Goal: Task Accomplishment & Management: Use online tool/utility

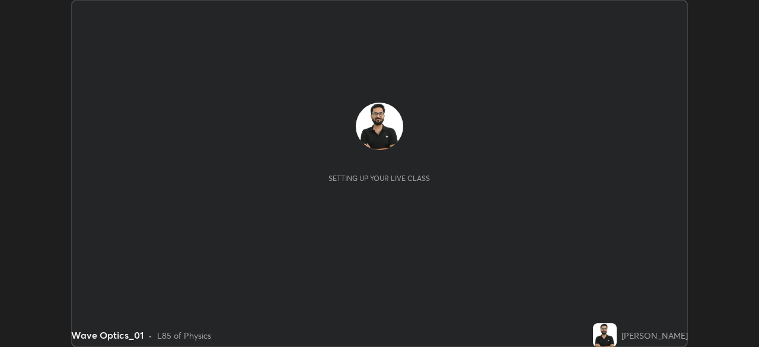
scroll to position [347, 759]
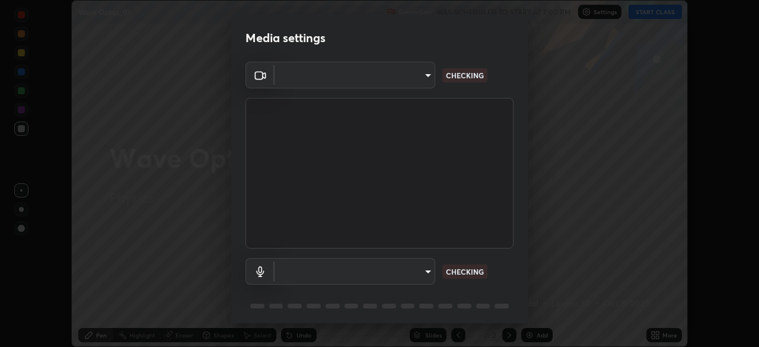
type input "e2b4cb918b4400ba02a0192ae9998b18c1f09d36479f8a70bd3f64f4de27a966"
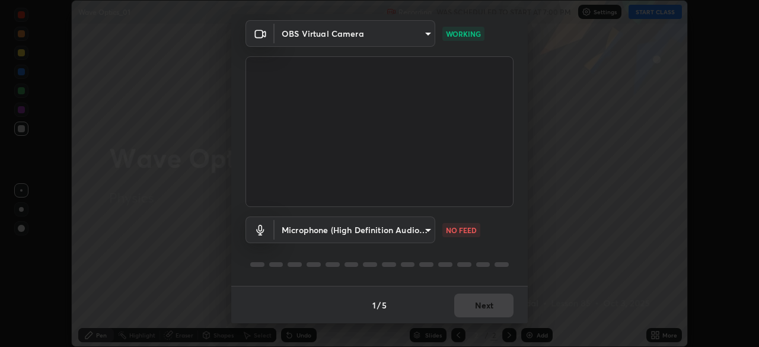
click at [415, 233] on body "Erase all Wave Optics_01 Recording WAS SCHEDULED TO START AT 7:00 PM Settings S…" at bounding box center [379, 173] width 759 height 347
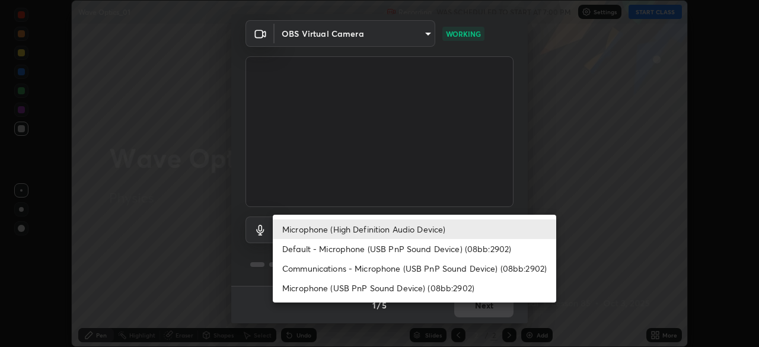
click at [420, 266] on li "Communications - Microphone (USB PnP Sound Device) (08bb:2902)" at bounding box center [415, 269] width 284 height 20
type input "communications"
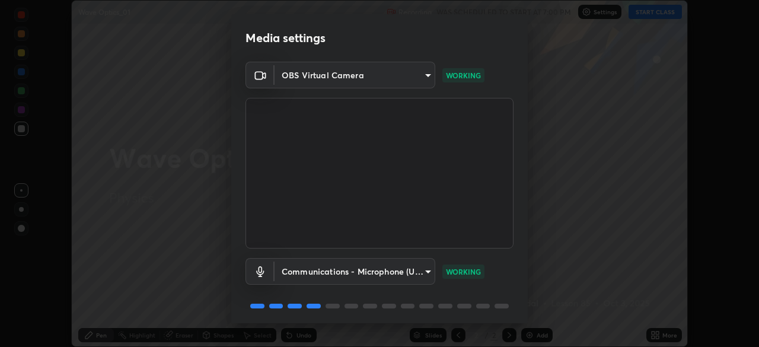
scroll to position [41, 0]
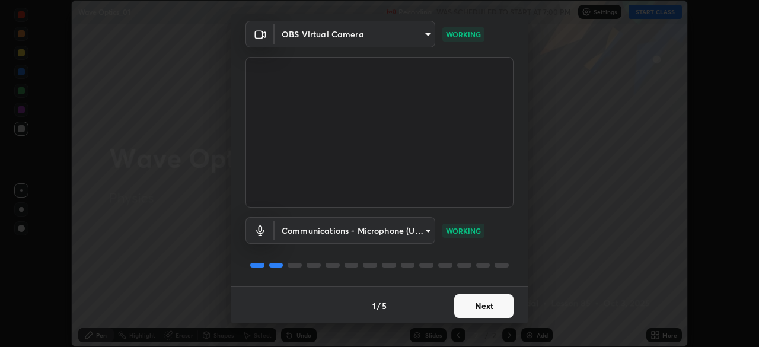
click at [483, 307] on button "Next" at bounding box center [483, 306] width 59 height 24
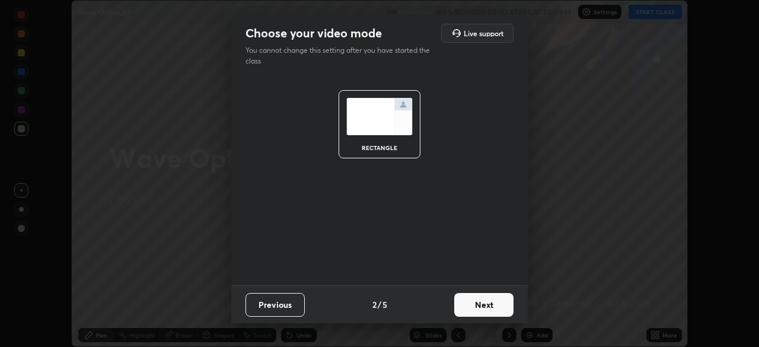
click at [482, 304] on button "Next" at bounding box center [483, 305] width 59 height 24
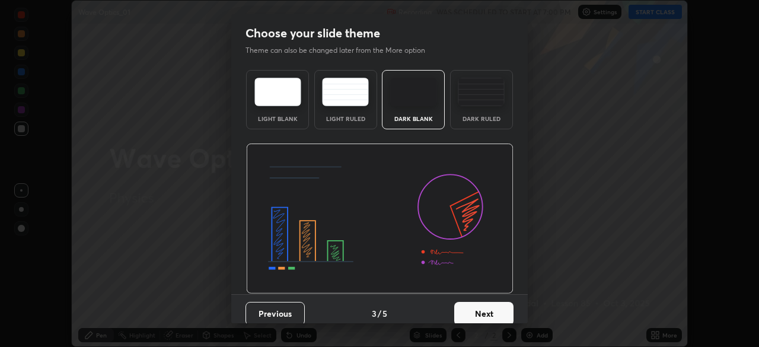
click at [474, 113] on div "Dark Ruled" at bounding box center [481, 99] width 63 height 59
click at [469, 313] on button "Next" at bounding box center [483, 314] width 59 height 24
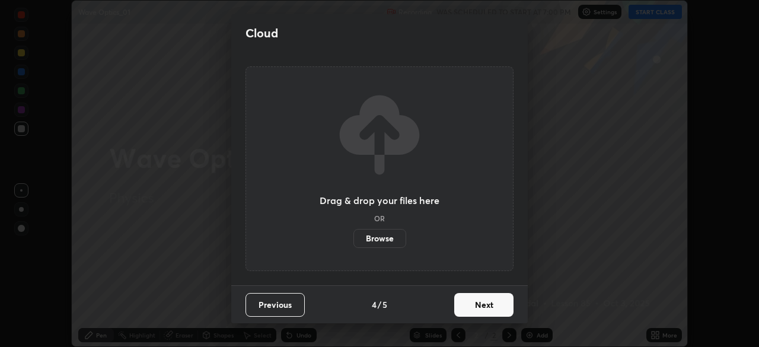
click at [469, 313] on button "Next" at bounding box center [483, 305] width 59 height 24
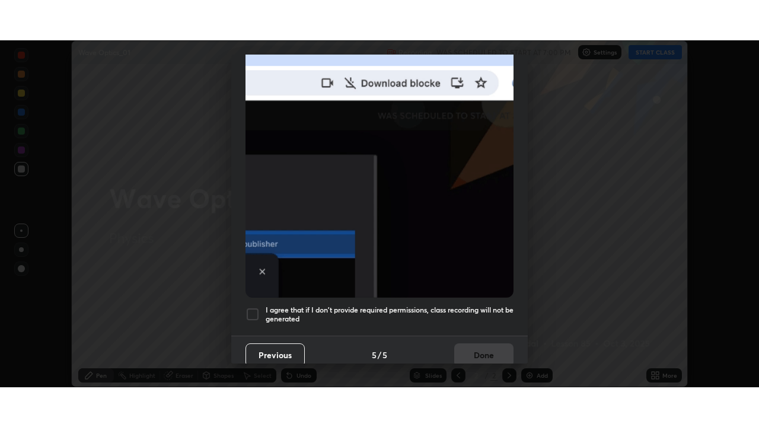
scroll to position [284, 0]
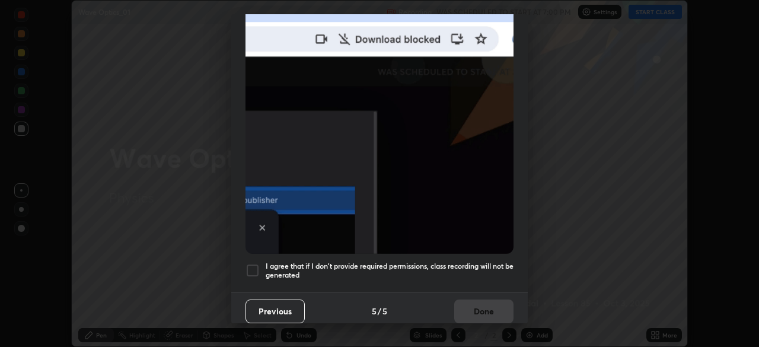
click at [434, 262] on h5 "I agree that if I don't provide required permissions, class recording will not …" at bounding box center [390, 271] width 248 height 18
click at [466, 300] on button "Done" at bounding box center [483, 312] width 59 height 24
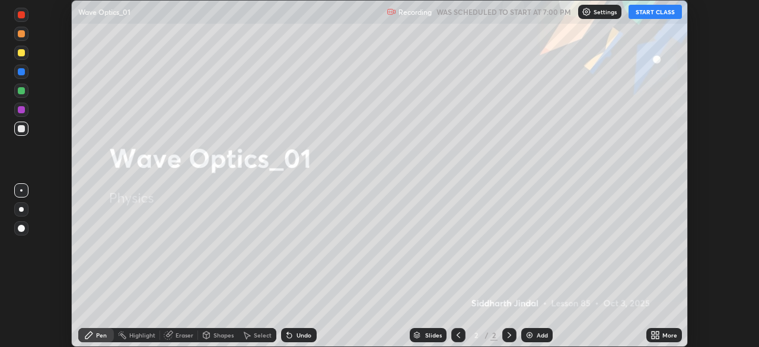
click at [658, 333] on icon at bounding box center [657, 333] width 3 height 3
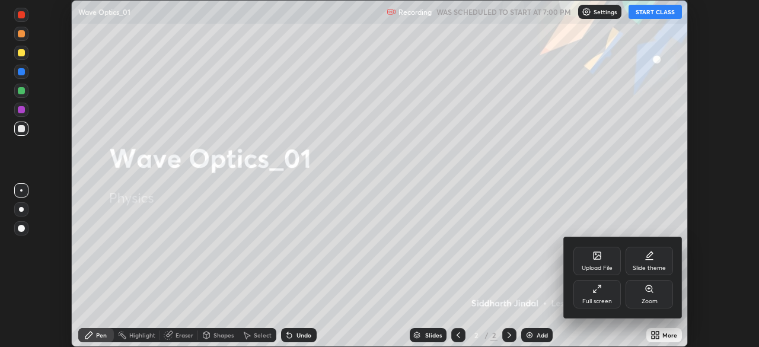
click at [600, 291] on icon at bounding box center [597, 288] width 9 height 9
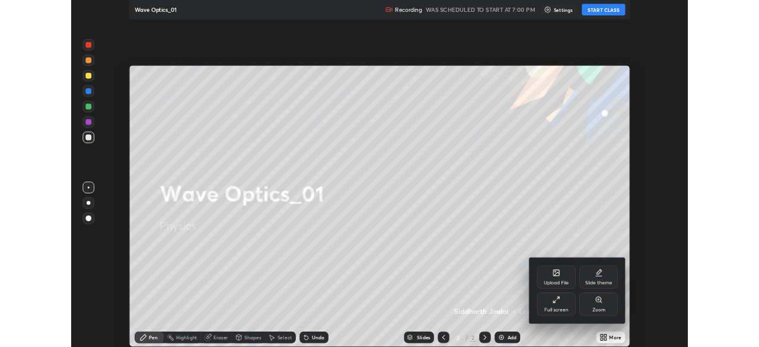
scroll to position [427, 759]
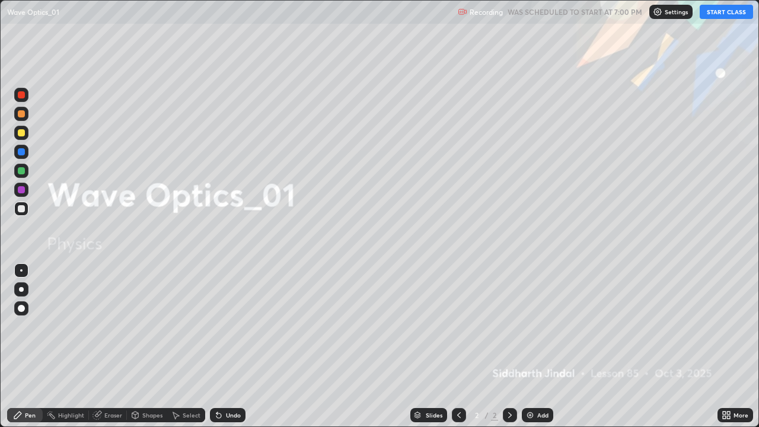
click at [718, 13] on button "START CLASS" at bounding box center [726, 12] width 53 height 14
click at [509, 346] on icon at bounding box center [510, 415] width 9 height 9
click at [21, 290] on div at bounding box center [21, 289] width 5 height 5
click at [509, 346] on icon at bounding box center [510, 415] width 9 height 9
click at [528, 346] on img at bounding box center [530, 415] width 9 height 9
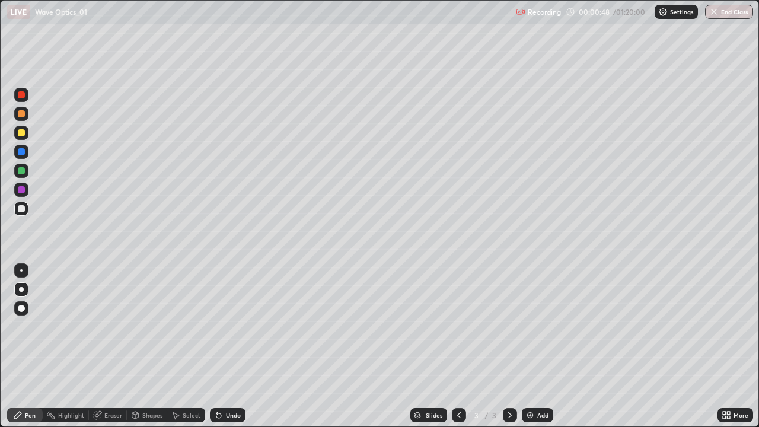
click at [225, 346] on div "Undo" at bounding box center [228, 415] width 36 height 14
click at [217, 346] on icon at bounding box center [219, 416] width 5 height 5
click at [190, 346] on div "Select" at bounding box center [186, 415] width 38 height 14
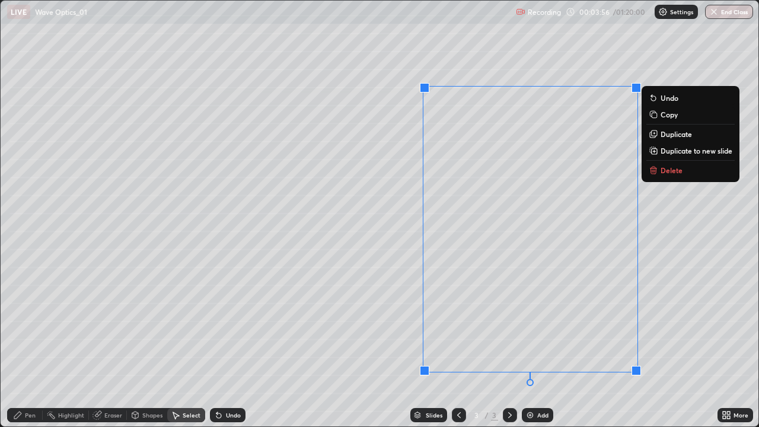
click at [659, 173] on button "Delete" at bounding box center [691, 170] width 88 height 14
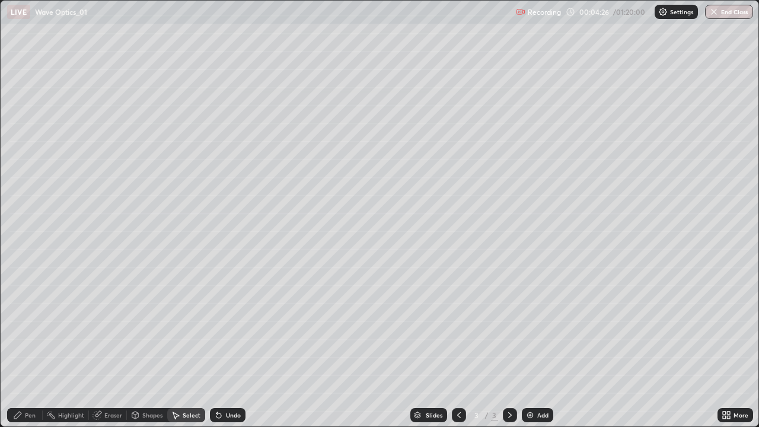
click at [30, 346] on div "Pen" at bounding box center [30, 415] width 11 height 6
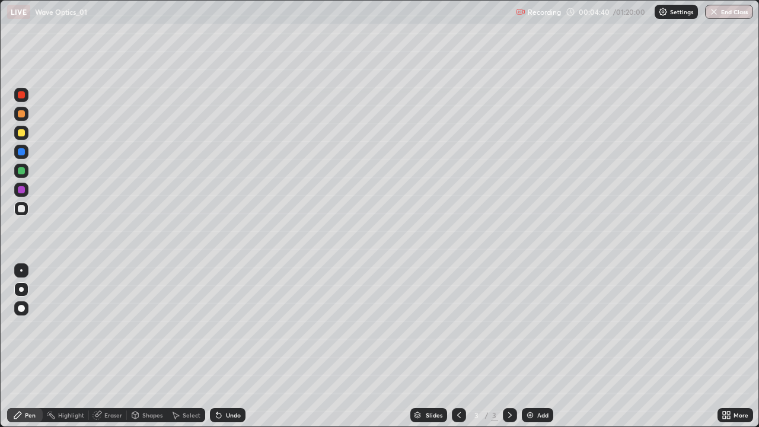
click at [226, 346] on div "Undo" at bounding box center [233, 415] width 15 height 6
click at [234, 346] on div "Undo" at bounding box center [228, 415] width 36 height 14
click at [741, 346] on div "More" at bounding box center [741, 415] width 15 height 6
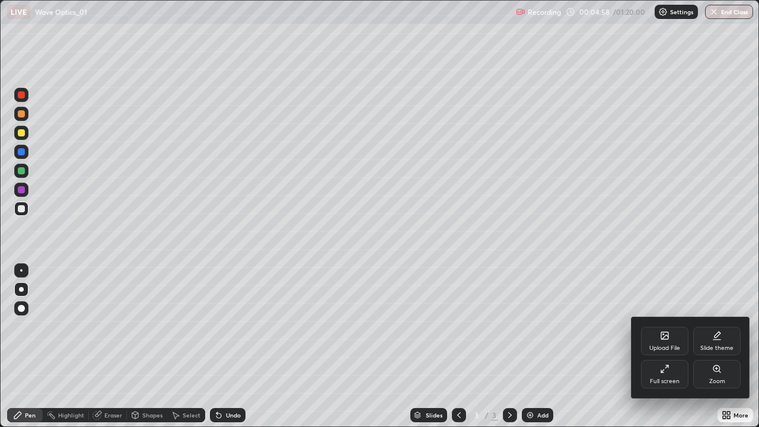
click at [679, 346] on div "Full screen" at bounding box center [664, 374] width 47 height 28
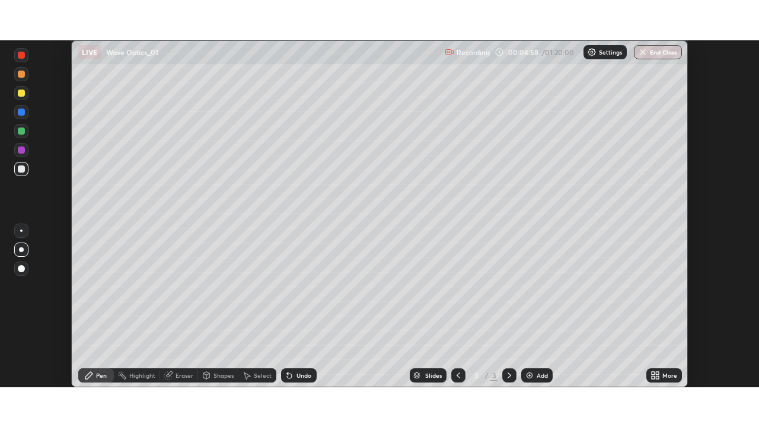
scroll to position [58984, 58572]
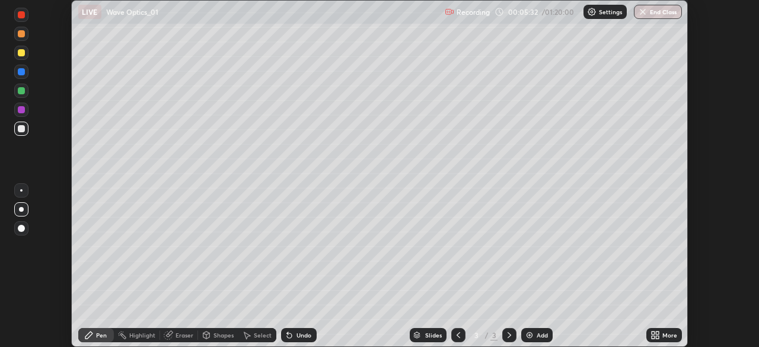
click at [657, 337] on icon at bounding box center [657, 337] width 3 height 3
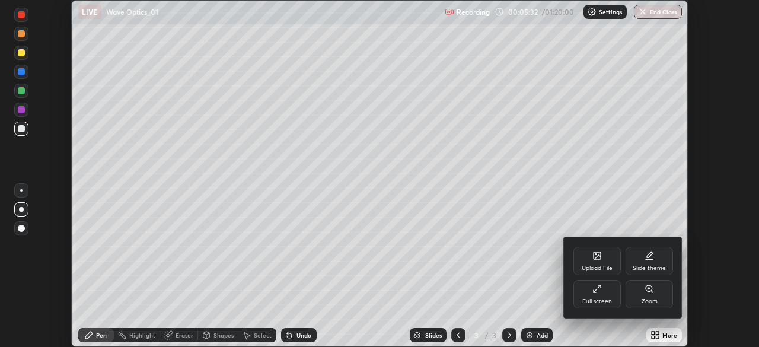
click at [603, 303] on div "Full screen" at bounding box center [598, 301] width 30 height 6
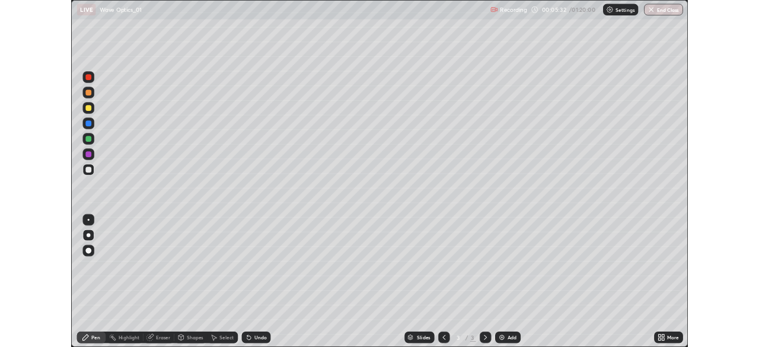
scroll to position [427, 759]
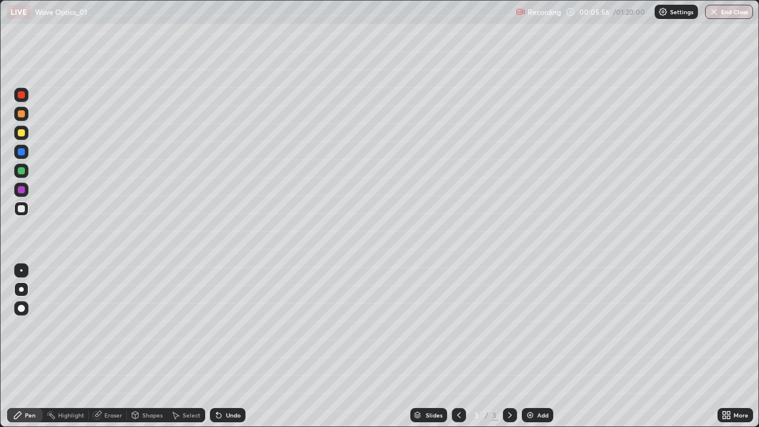
click at [226, 346] on div "Undo" at bounding box center [233, 415] width 15 height 6
click at [231, 346] on div "Undo" at bounding box center [228, 415] width 36 height 14
click at [228, 346] on div "Undo" at bounding box center [228, 415] width 36 height 14
click at [226, 346] on div "Undo" at bounding box center [233, 415] width 15 height 6
click at [20, 132] on div at bounding box center [21, 132] width 7 height 7
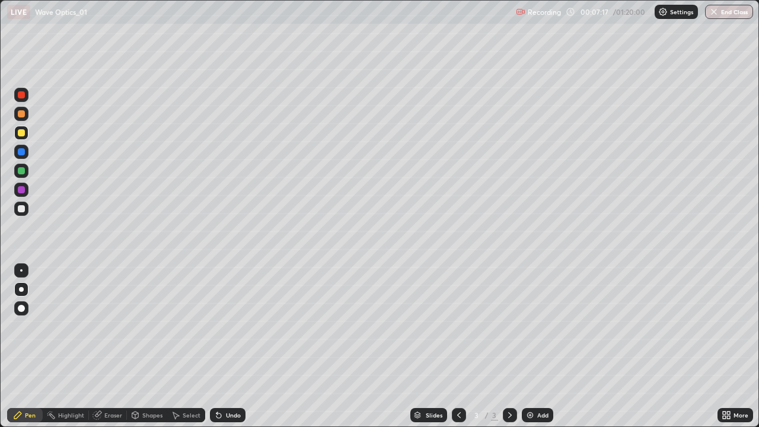
click at [226, 346] on div "Undo" at bounding box center [233, 415] width 15 height 6
click at [733, 346] on div "More" at bounding box center [736, 415] width 36 height 14
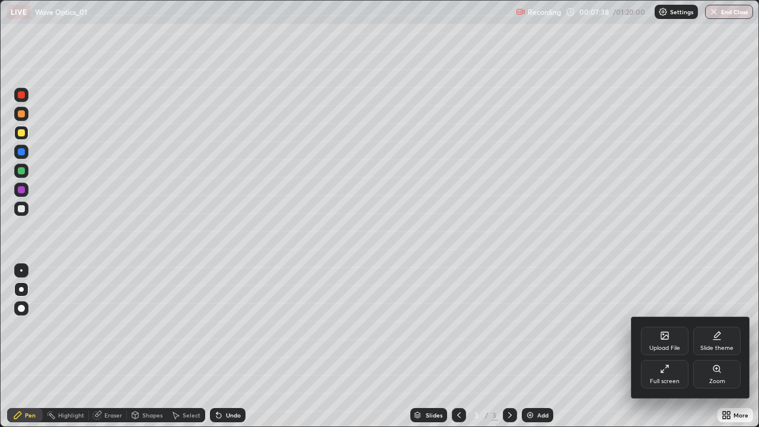
click at [674, 346] on div "Full screen" at bounding box center [665, 382] width 30 height 6
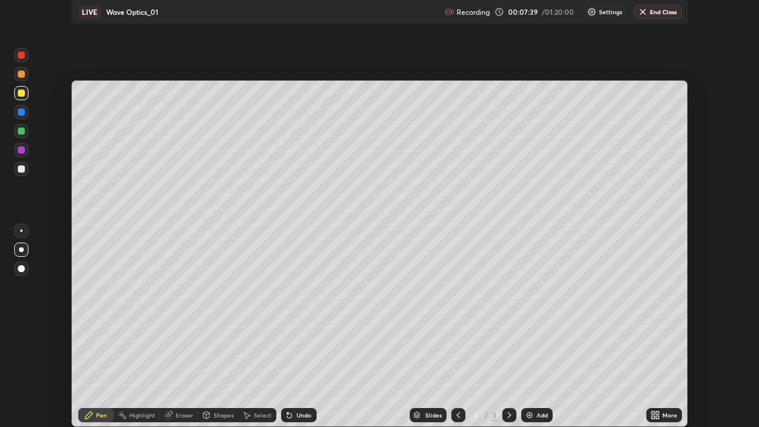
scroll to position [58984, 58572]
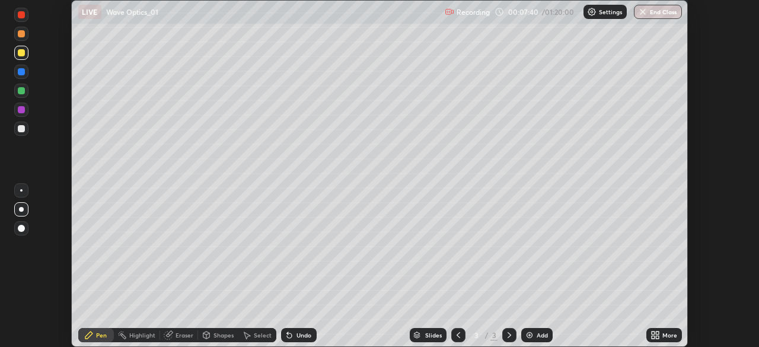
click at [716, 326] on div "Setting up your live class" at bounding box center [379, 173] width 759 height 347
click at [659, 337] on icon at bounding box center [657, 337] width 3 height 3
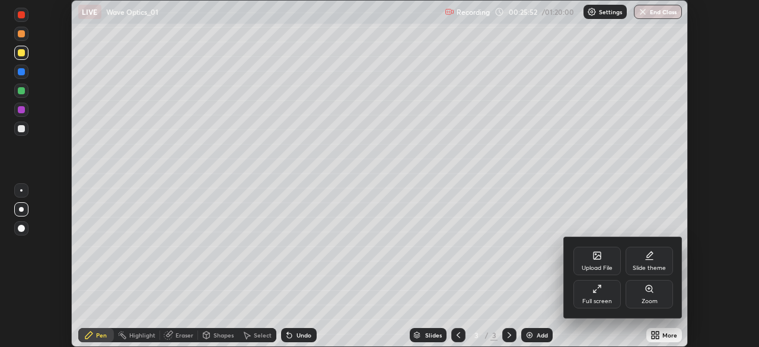
click at [605, 301] on div "Full screen" at bounding box center [598, 301] width 30 height 6
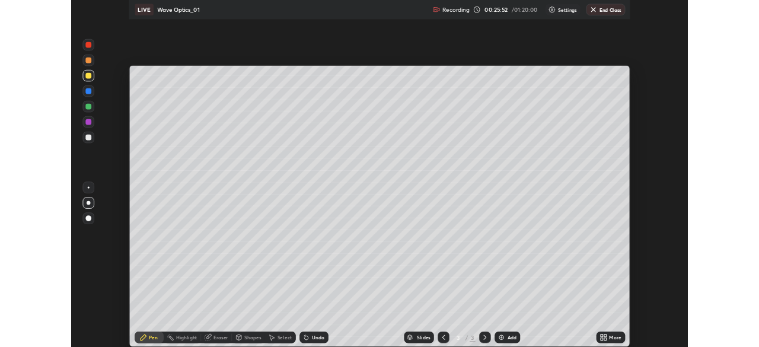
scroll to position [427, 759]
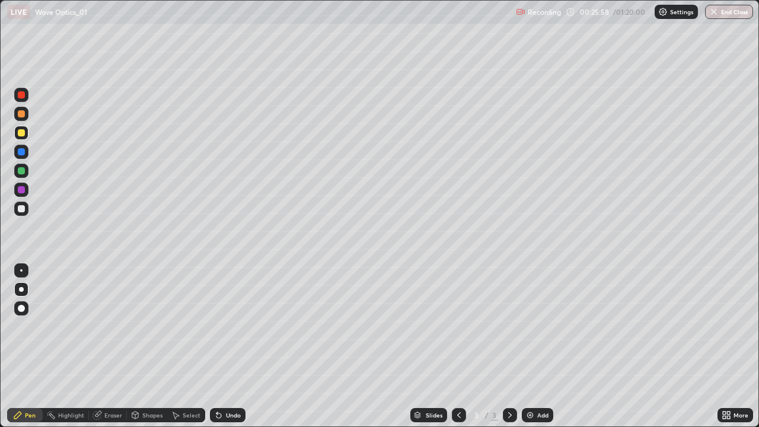
click at [510, 346] on icon at bounding box center [510, 415] width 9 height 9
click at [531, 346] on img at bounding box center [530, 415] width 9 height 9
click at [22, 209] on div at bounding box center [21, 208] width 7 height 7
click at [236, 346] on div "Undo" at bounding box center [228, 415] width 36 height 14
click at [192, 346] on div "Select" at bounding box center [186, 415] width 38 height 14
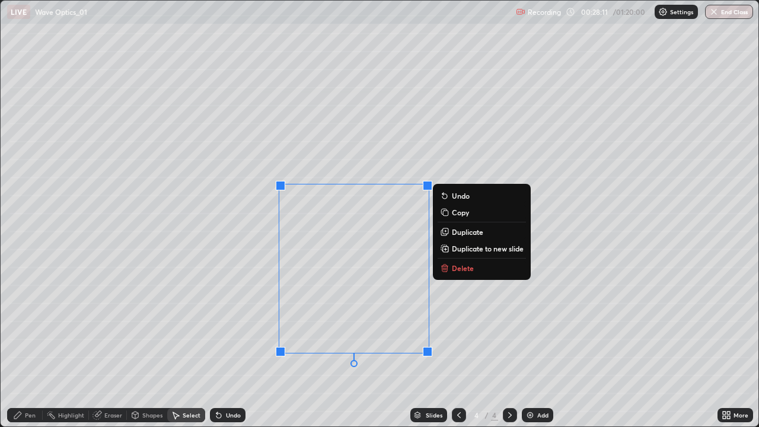
click at [30, 346] on div "Pen" at bounding box center [30, 415] width 11 height 6
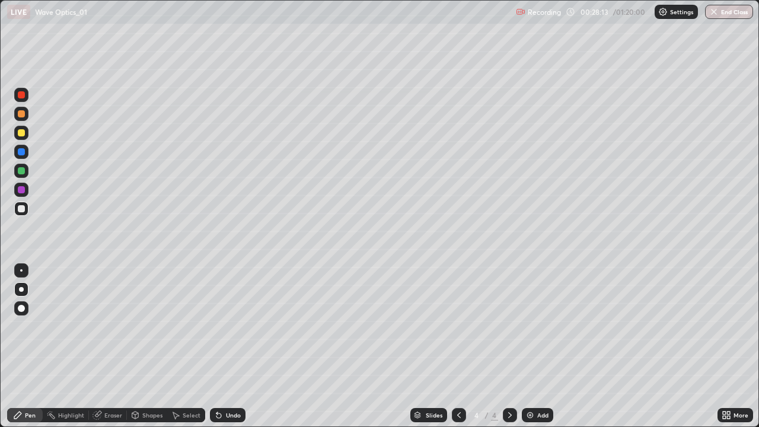
click at [23, 133] on div at bounding box center [21, 132] width 7 height 7
click at [187, 346] on div "Select" at bounding box center [192, 415] width 18 height 6
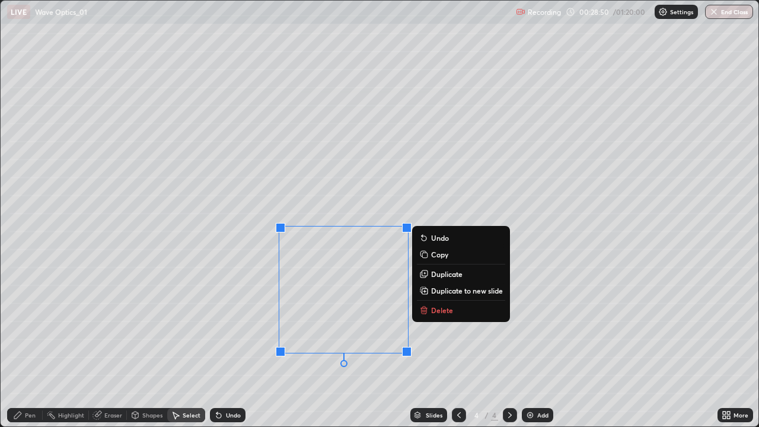
click at [111, 346] on div "Eraser" at bounding box center [113, 415] width 18 height 6
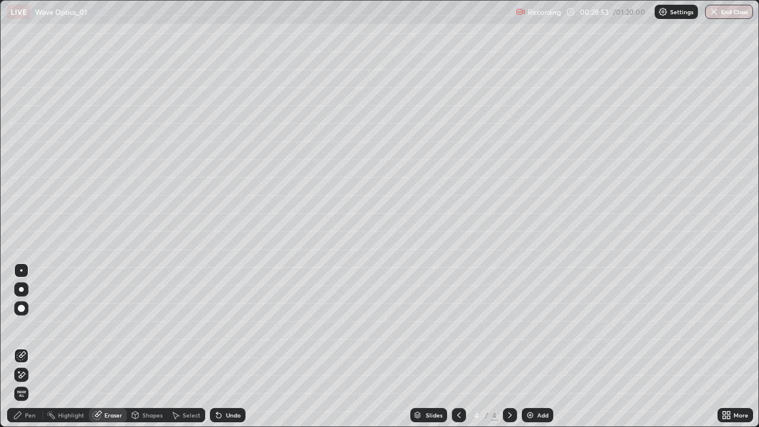
click at [32, 346] on div "Pen" at bounding box center [30, 415] width 11 height 6
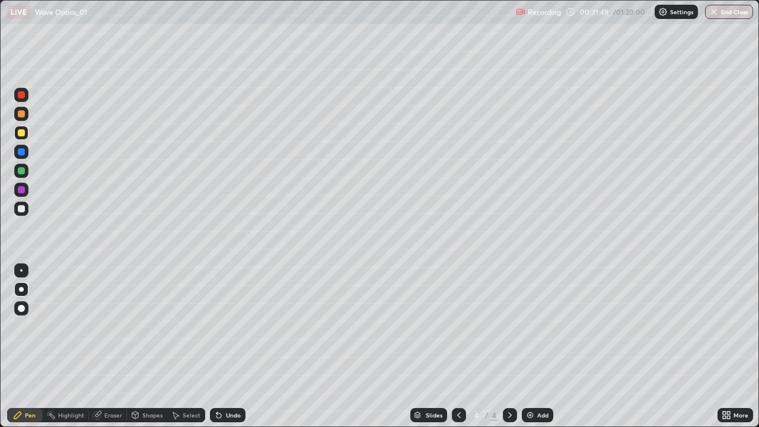
click at [507, 346] on icon at bounding box center [510, 415] width 9 height 9
click at [232, 346] on div "Undo" at bounding box center [233, 415] width 15 height 6
click at [230, 346] on div "Undo" at bounding box center [233, 415] width 15 height 6
click at [231, 346] on div "Undo" at bounding box center [233, 415] width 15 height 6
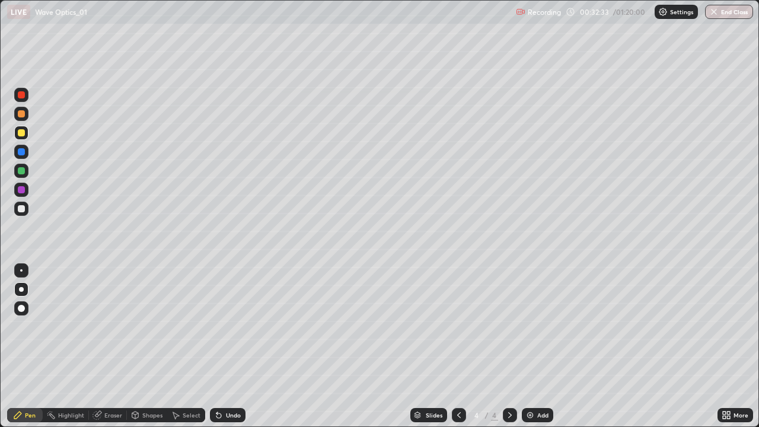
click at [231, 346] on div "Undo" at bounding box center [233, 415] width 15 height 6
click at [230, 346] on div "Undo" at bounding box center [228, 415] width 36 height 14
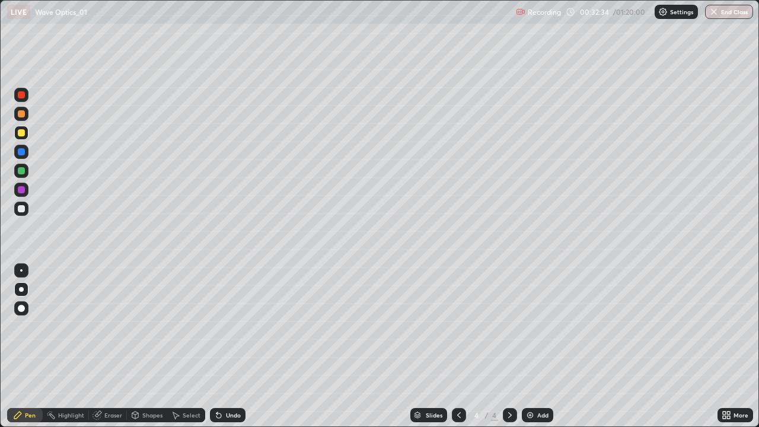
click at [230, 346] on div "Undo" at bounding box center [228, 415] width 36 height 14
click at [228, 346] on div "Undo" at bounding box center [228, 415] width 36 height 14
click at [226, 346] on div "Undo" at bounding box center [228, 415] width 36 height 14
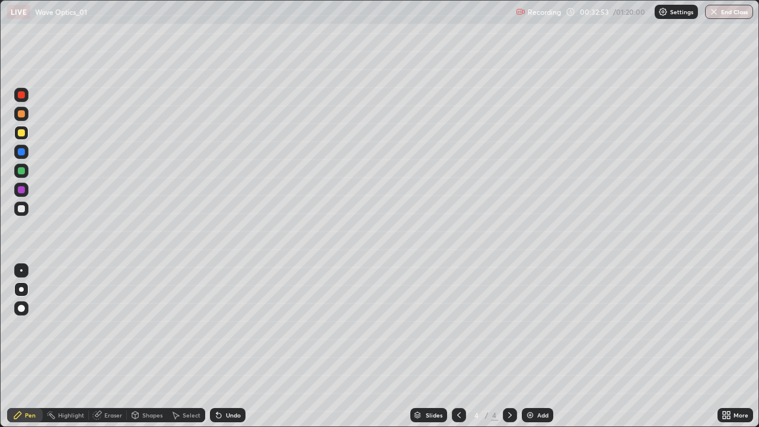
click at [195, 346] on div "Select" at bounding box center [192, 415] width 18 height 6
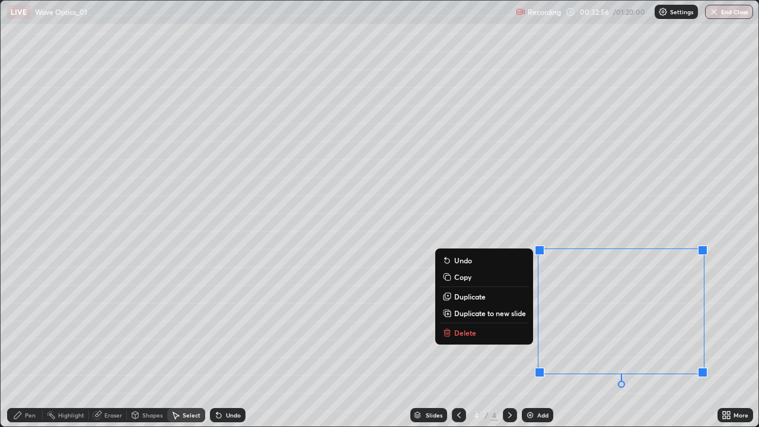
click at [516, 332] on button "Delete" at bounding box center [484, 333] width 88 height 14
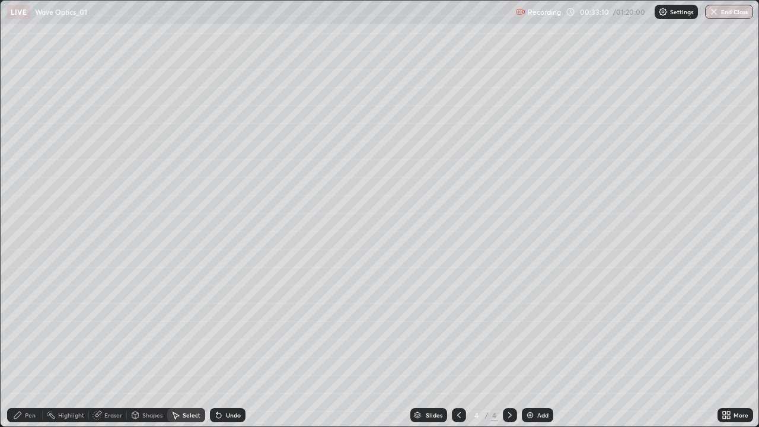
click at [36, 346] on div "Pen" at bounding box center [25, 415] width 36 height 14
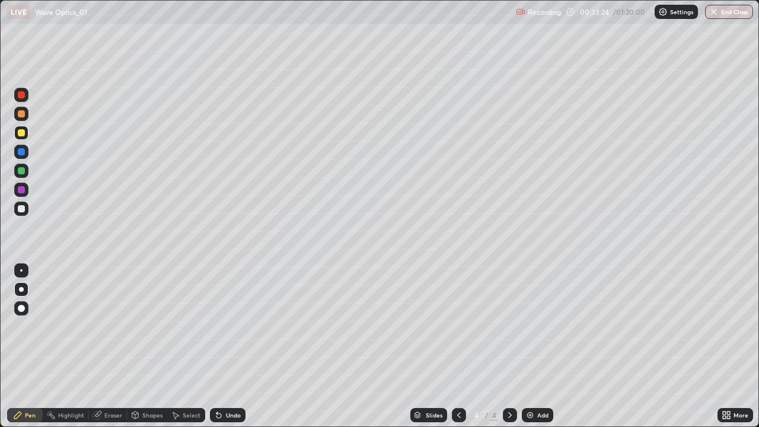
click at [235, 346] on div "Undo" at bounding box center [233, 415] width 15 height 6
click at [230, 346] on div "Undo" at bounding box center [233, 415] width 15 height 6
click at [228, 346] on div "Undo" at bounding box center [233, 415] width 15 height 6
click at [226, 346] on div "Undo" at bounding box center [228, 415] width 36 height 14
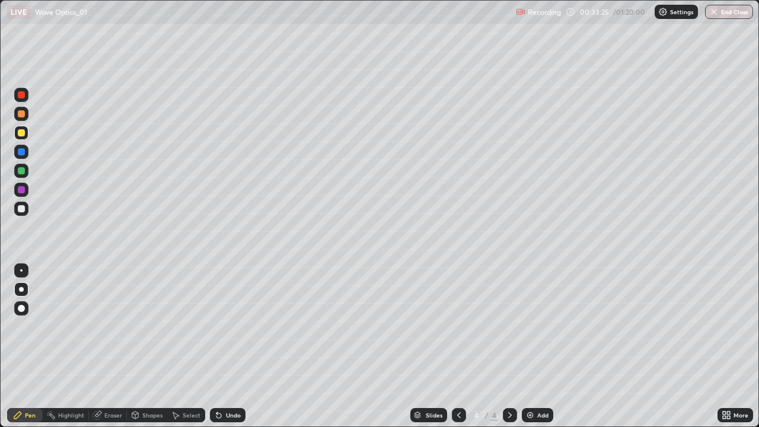
click at [223, 346] on div "Undo" at bounding box center [228, 415] width 36 height 14
click at [527, 346] on img at bounding box center [530, 415] width 9 height 9
click at [225, 346] on div "Undo" at bounding box center [228, 415] width 36 height 14
click at [186, 346] on div "Select" at bounding box center [192, 415] width 18 height 6
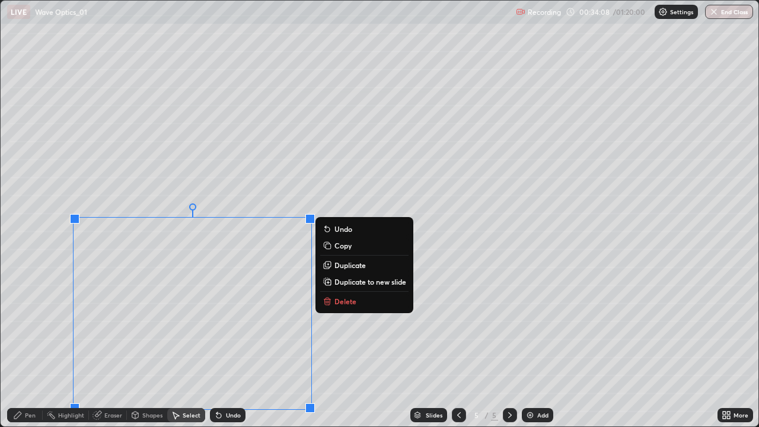
click at [344, 304] on p "Delete" at bounding box center [346, 301] width 22 height 9
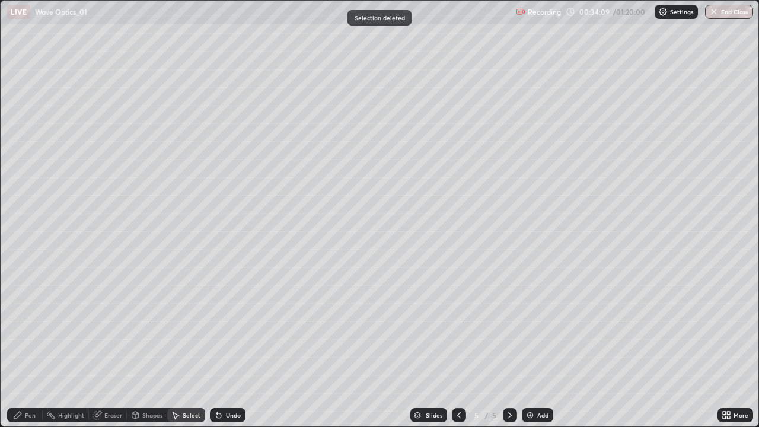
click at [27, 346] on div "Pen" at bounding box center [30, 415] width 11 height 6
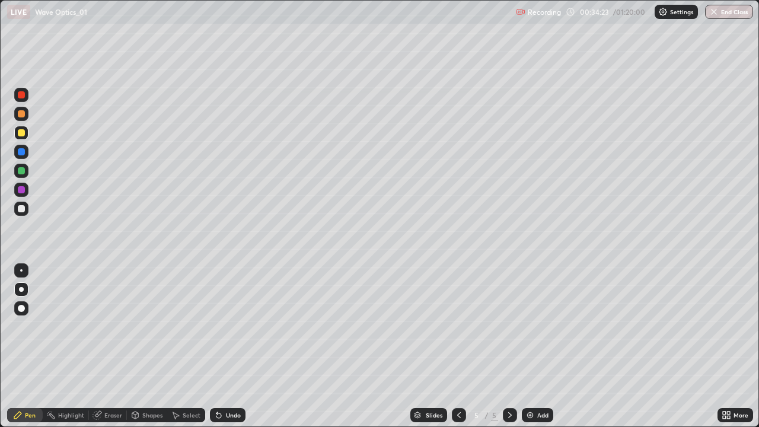
click at [189, 346] on div "Select" at bounding box center [192, 415] width 18 height 6
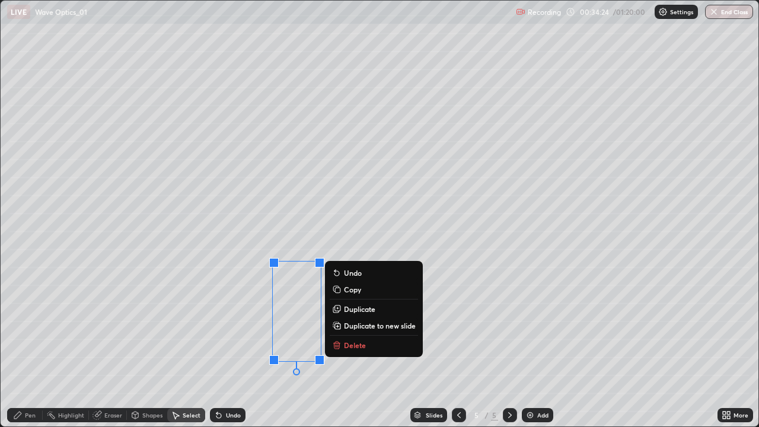
click at [353, 311] on p "Duplicate" at bounding box center [359, 308] width 31 height 9
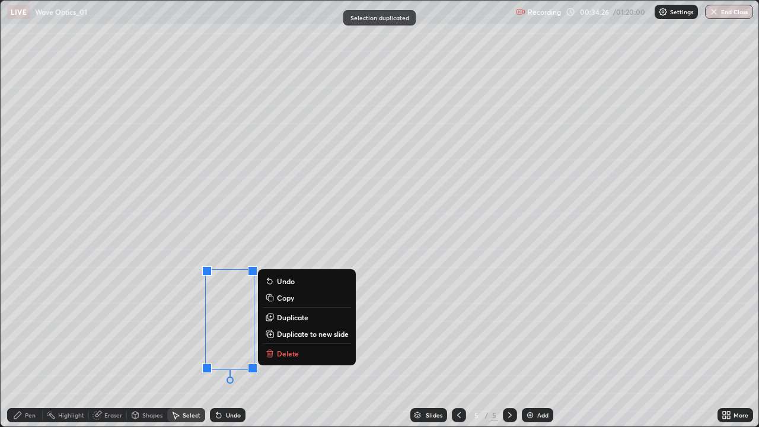
click at [298, 320] on p "Duplicate" at bounding box center [292, 317] width 31 height 9
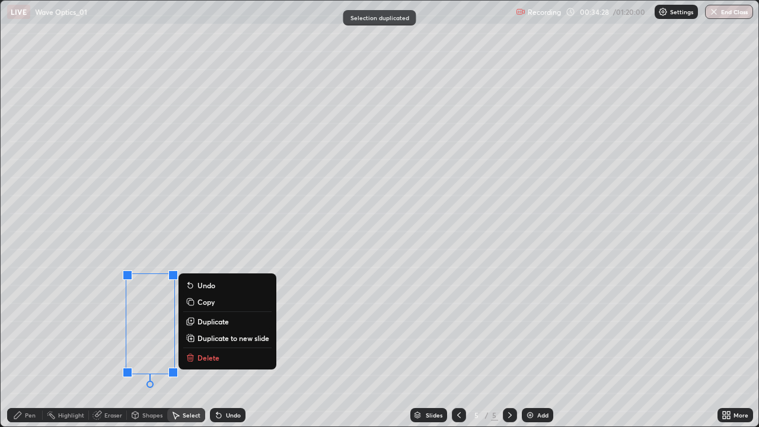
click at [33, 346] on div "Pen" at bounding box center [30, 415] width 11 height 6
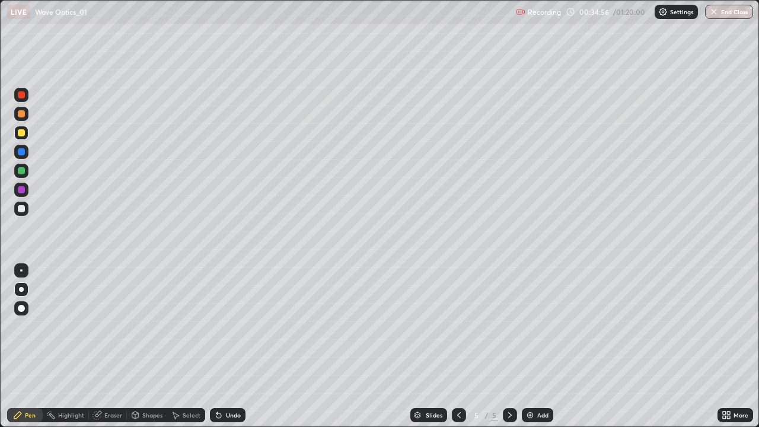
click at [185, 346] on div "Select" at bounding box center [192, 415] width 18 height 6
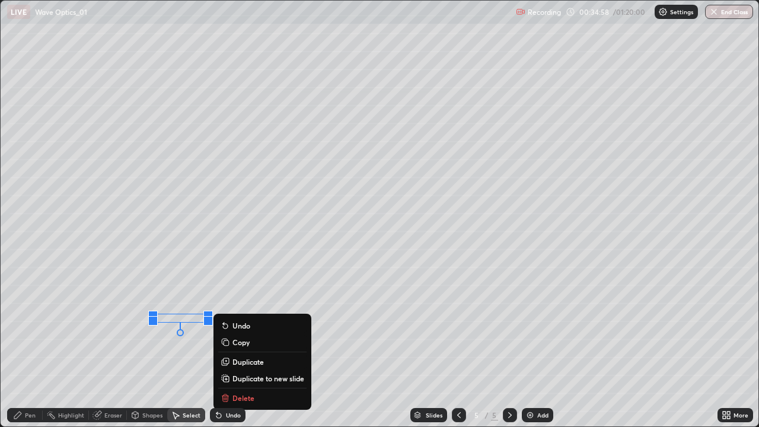
click at [239, 346] on p "Duplicate" at bounding box center [248, 361] width 31 height 9
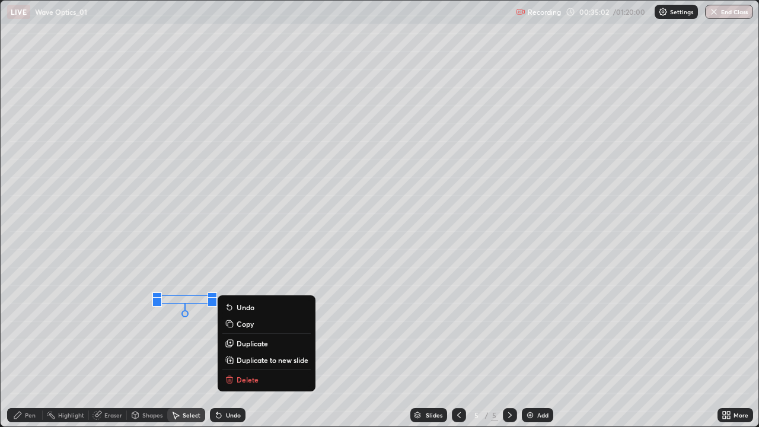
click at [244, 343] on p "Duplicate" at bounding box center [252, 343] width 31 height 9
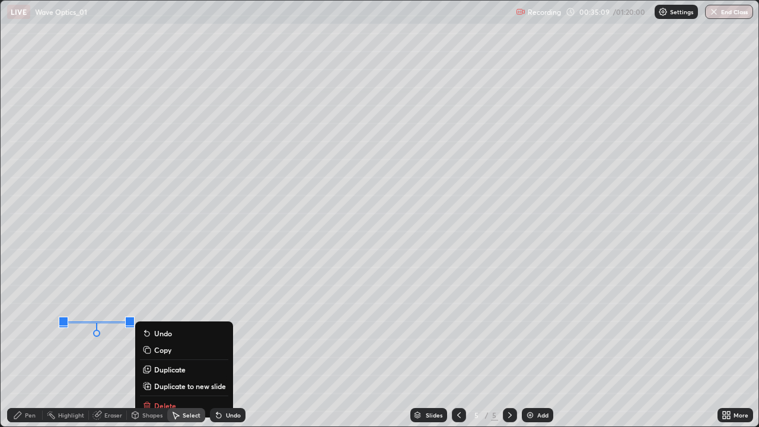
click at [161, 346] on p "Duplicate" at bounding box center [169, 369] width 31 height 9
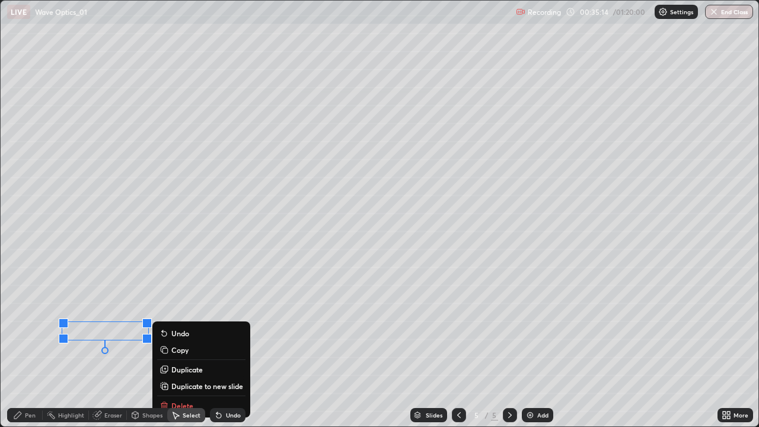
click at [88, 346] on div "0 ° Undo Copy Duplicate Duplicate to new slide Delete" at bounding box center [380, 214] width 759 height 427
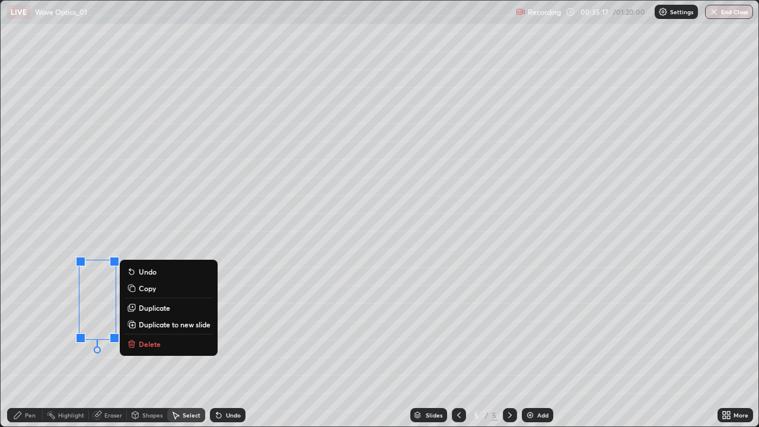
click at [151, 346] on button "Delete" at bounding box center [169, 344] width 88 height 14
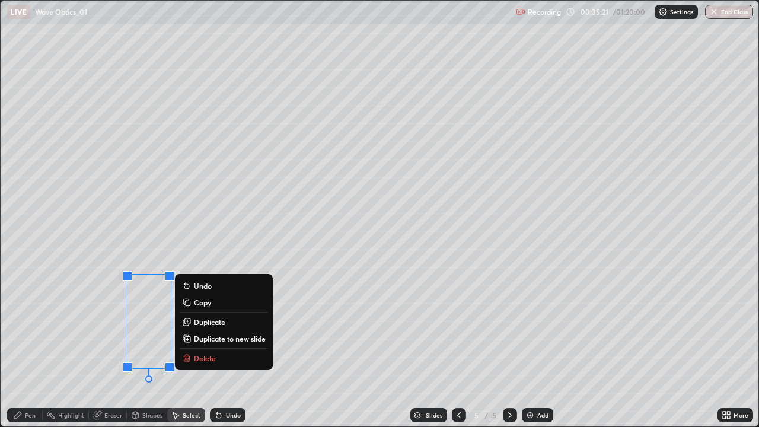
click at [25, 346] on div "Pen" at bounding box center [30, 415] width 11 height 6
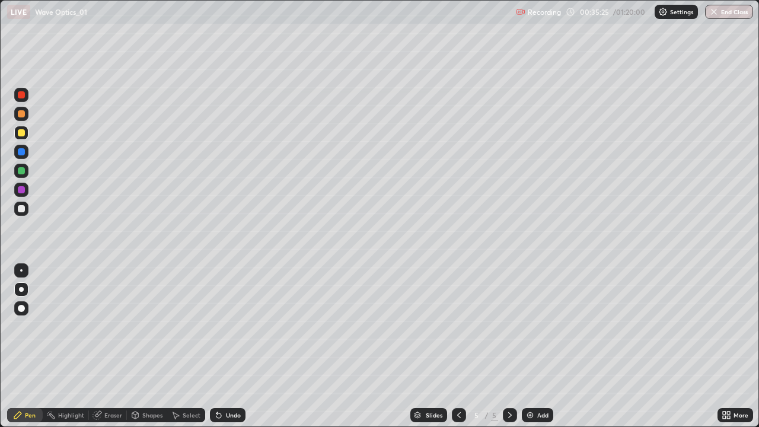
click at [183, 346] on div "Select" at bounding box center [192, 415] width 18 height 6
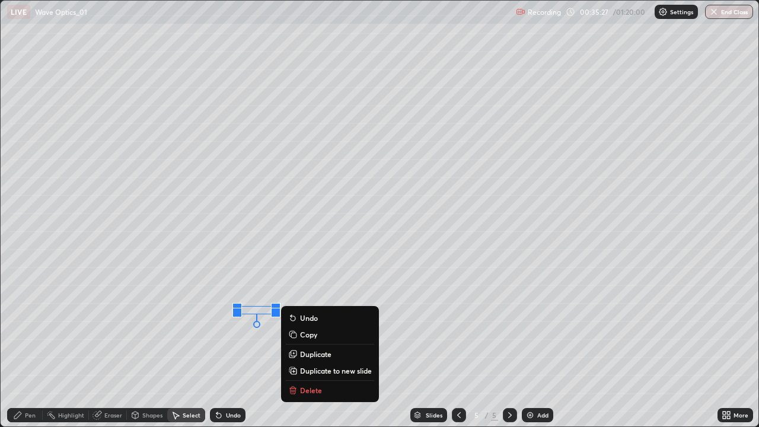
click at [313, 346] on p "Duplicate" at bounding box center [315, 353] width 31 height 9
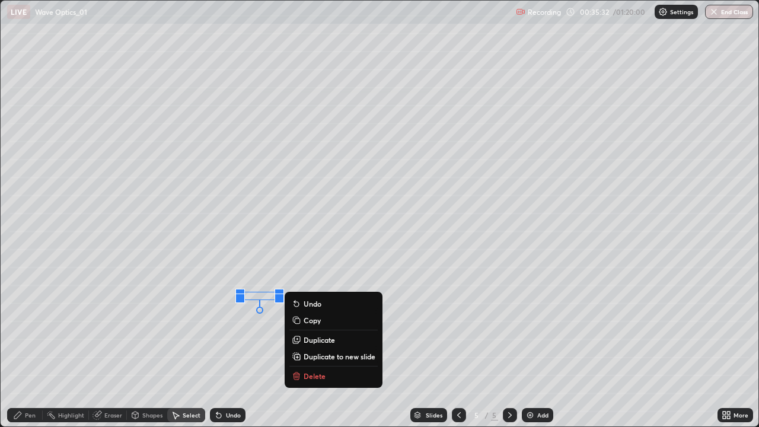
click at [313, 341] on p "Duplicate" at bounding box center [319, 339] width 31 height 9
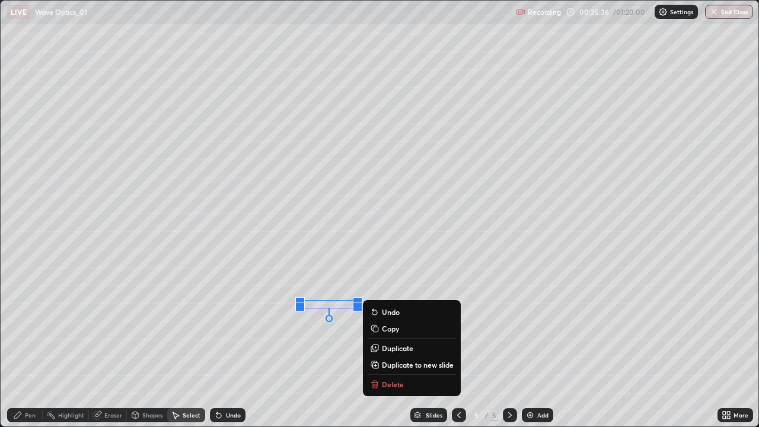
click at [392, 346] on p "Duplicate" at bounding box center [397, 348] width 31 height 9
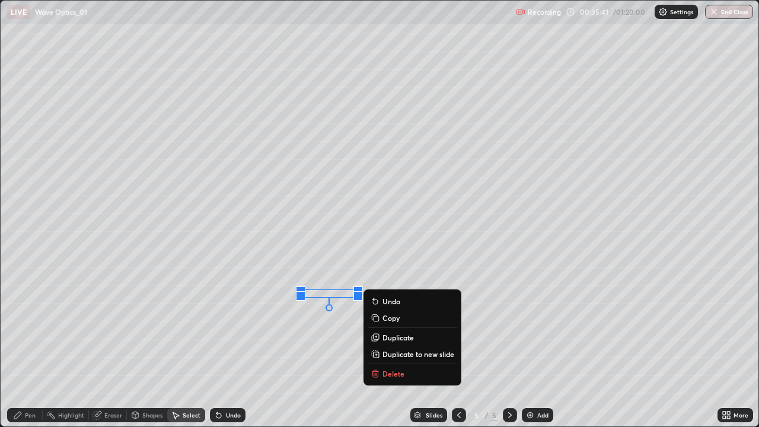
click at [391, 337] on p "Duplicate" at bounding box center [398, 337] width 31 height 9
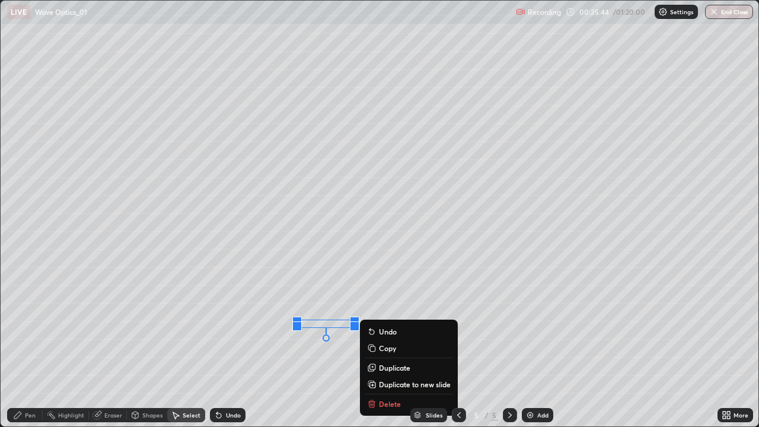
click at [329, 346] on div "0 ° Undo Copy Duplicate Duplicate to new slide Delete" at bounding box center [380, 214] width 759 height 427
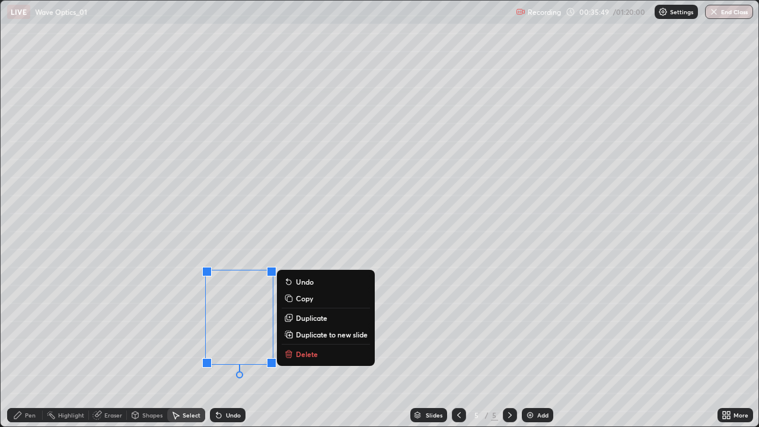
click at [255, 346] on div "0 ° Undo Copy Duplicate Duplicate to new slide Delete" at bounding box center [380, 214] width 759 height 427
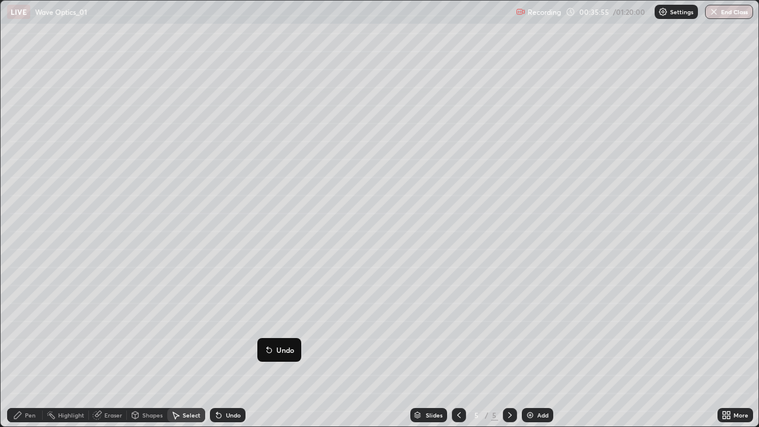
click at [333, 346] on div "0 ° Undo Copy Duplicate Duplicate to new slide Delete" at bounding box center [380, 214] width 759 height 427
click at [338, 323] on div "0 ° Undo Copy Duplicate Duplicate to new slide Delete" at bounding box center [380, 214] width 759 height 427
click at [344, 304] on div "0 ° Undo Copy Duplicate Duplicate to new slide Delete" at bounding box center [380, 214] width 759 height 427
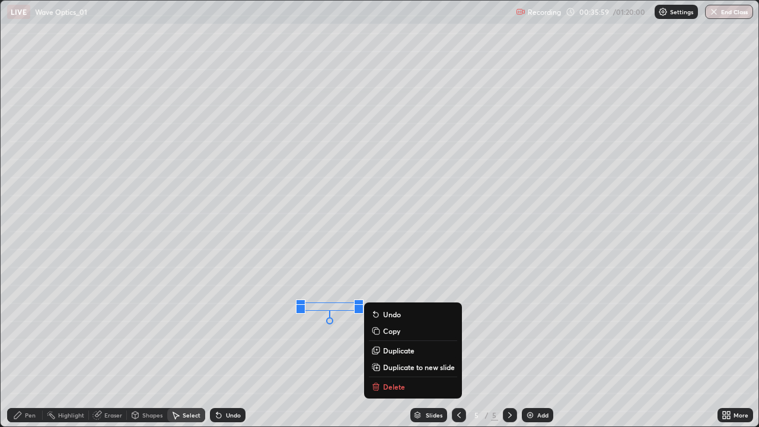
click at [369, 268] on div "0 ° Undo Copy Duplicate Duplicate to new slide Delete" at bounding box center [380, 214] width 759 height 427
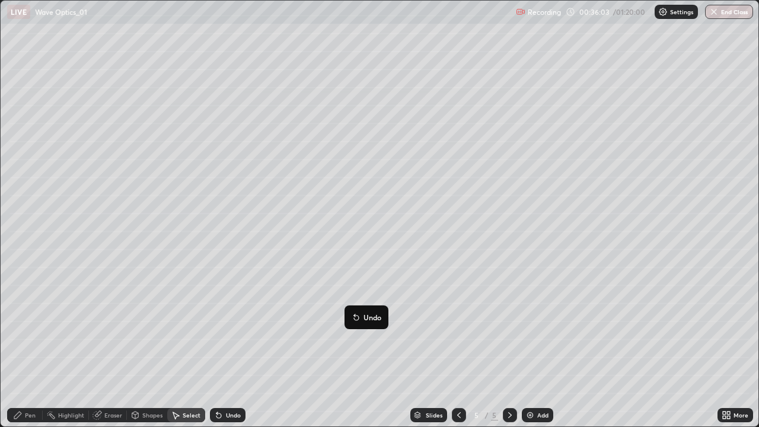
click at [374, 257] on div "0 ° Undo Copy Duplicate Duplicate to new slide Delete" at bounding box center [380, 214] width 759 height 427
click at [25, 346] on div "Pen" at bounding box center [30, 415] width 11 height 6
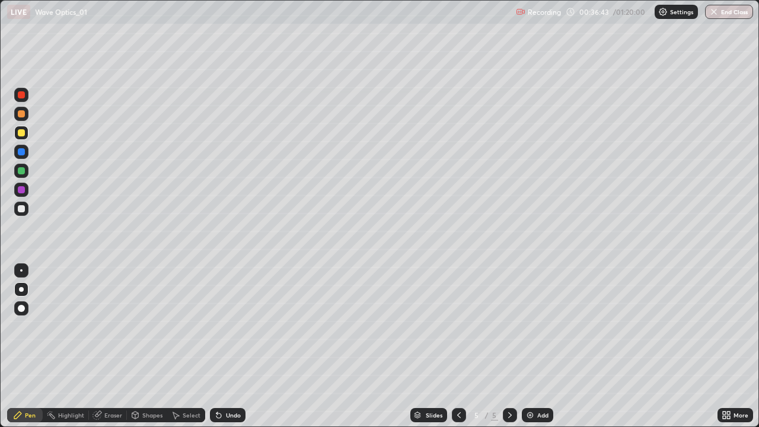
click at [188, 346] on div "Select" at bounding box center [192, 415] width 18 height 6
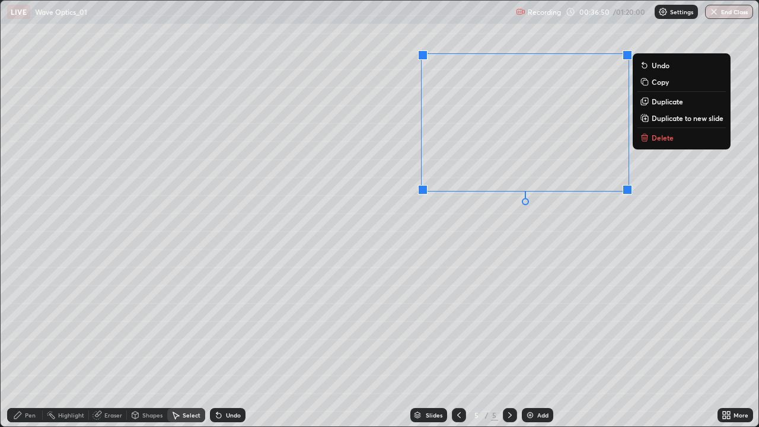
click at [665, 103] on p "Duplicate" at bounding box center [667, 101] width 31 height 9
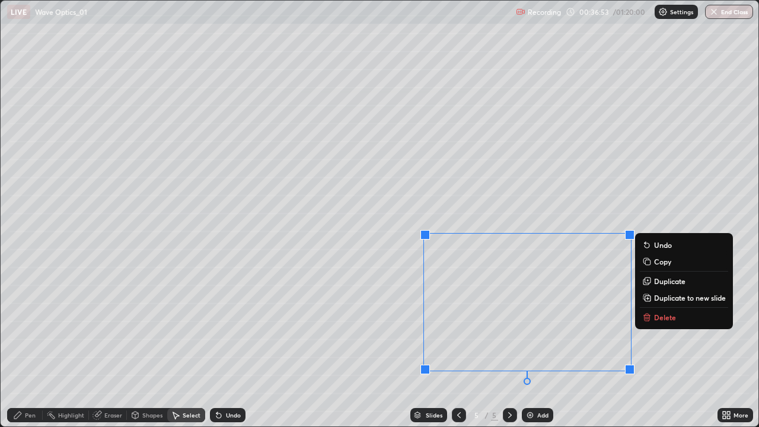
click at [641, 207] on div "0 ° Undo Copy Duplicate Duplicate to new slide Delete" at bounding box center [380, 214] width 759 height 427
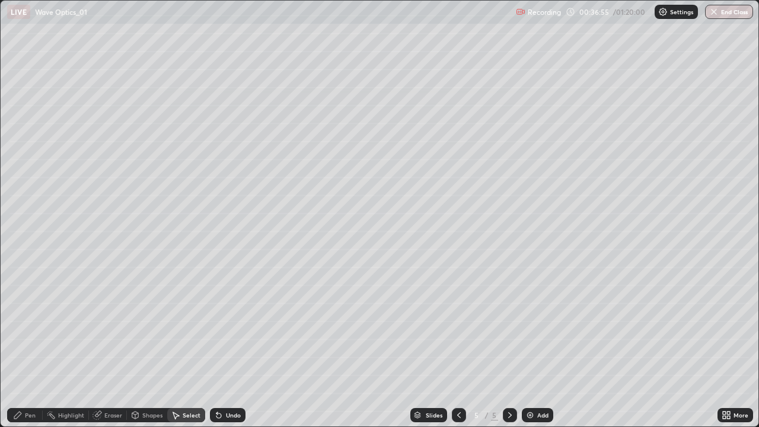
click at [109, 346] on div "Eraser" at bounding box center [113, 415] width 18 height 6
click at [33, 346] on div "Pen" at bounding box center [30, 415] width 11 height 6
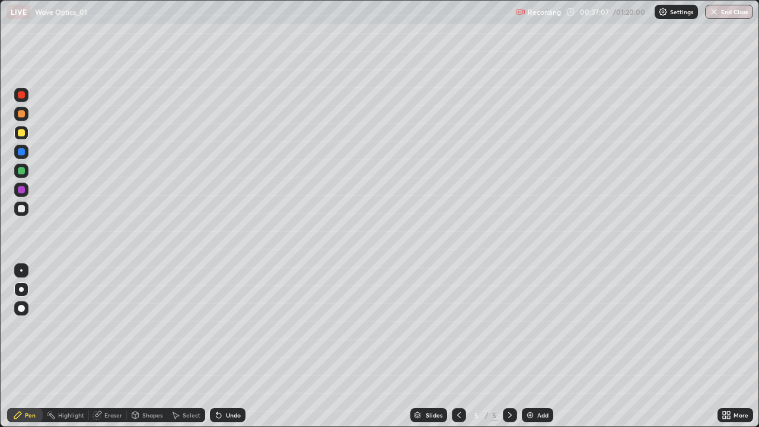
click at [21, 172] on div at bounding box center [21, 170] width 7 height 7
click at [234, 346] on div "Undo" at bounding box center [233, 415] width 15 height 6
click at [228, 346] on div "Undo" at bounding box center [233, 415] width 15 height 6
click at [110, 346] on div "Eraser" at bounding box center [113, 415] width 18 height 6
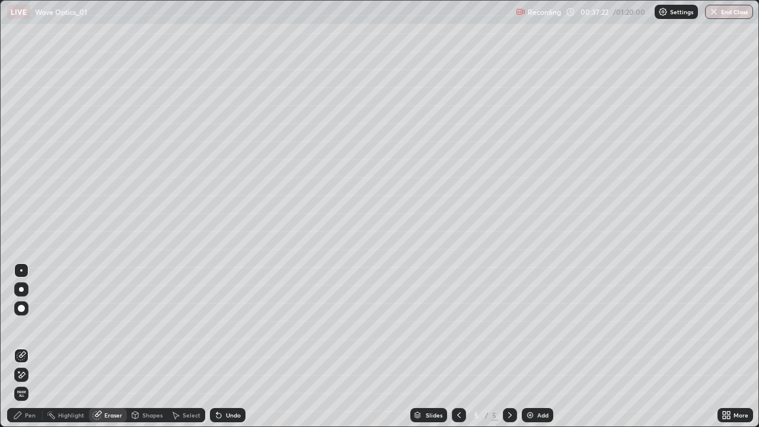
click at [23, 346] on icon at bounding box center [21, 375] width 9 height 10
click at [228, 346] on div "Undo" at bounding box center [233, 415] width 15 height 6
click at [226, 346] on div "Undo" at bounding box center [233, 415] width 15 height 6
click at [221, 346] on icon at bounding box center [218, 415] width 9 height 9
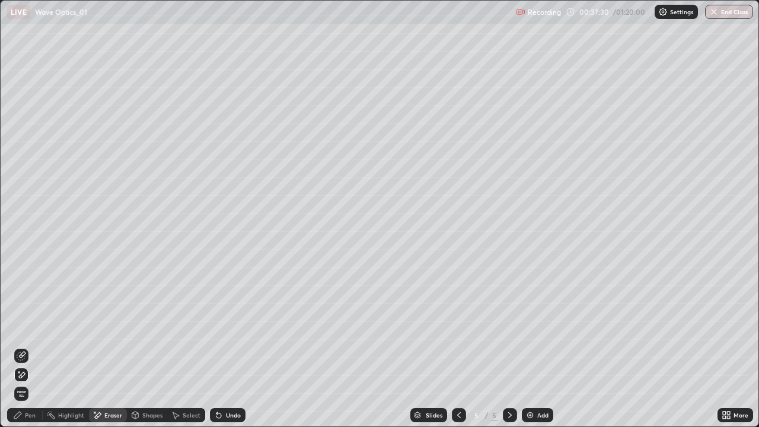
click at [217, 346] on icon at bounding box center [219, 416] width 5 height 5
click at [219, 346] on icon at bounding box center [218, 415] width 9 height 9
click at [26, 346] on div "Pen" at bounding box center [30, 415] width 11 height 6
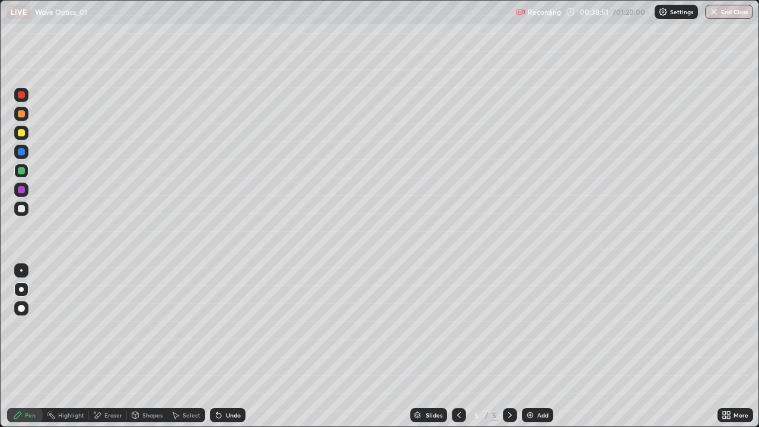
click at [21, 209] on div at bounding box center [21, 208] width 7 height 7
click at [509, 346] on icon at bounding box center [510, 415] width 9 height 9
click at [534, 346] on img at bounding box center [530, 415] width 9 height 9
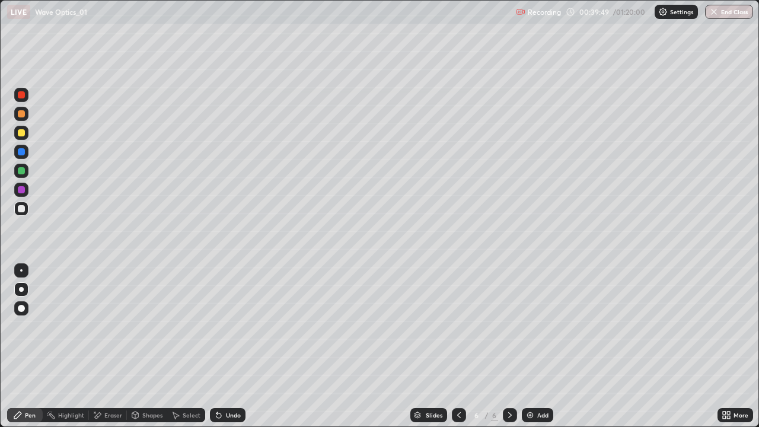
click at [145, 346] on div "Shapes" at bounding box center [147, 415] width 40 height 14
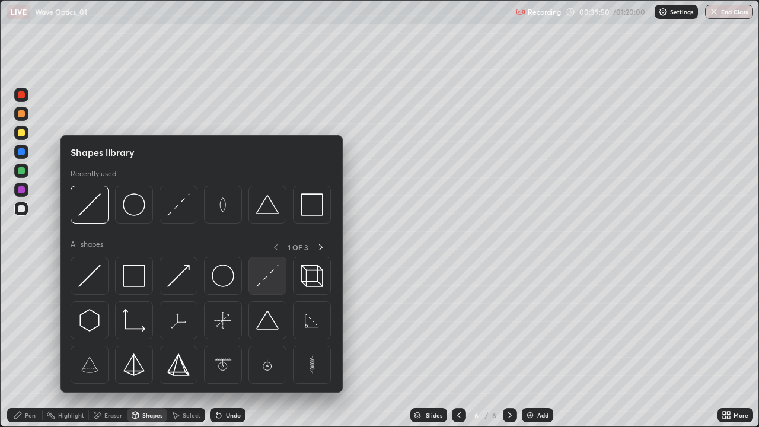
click at [266, 281] on img at bounding box center [267, 276] width 23 height 23
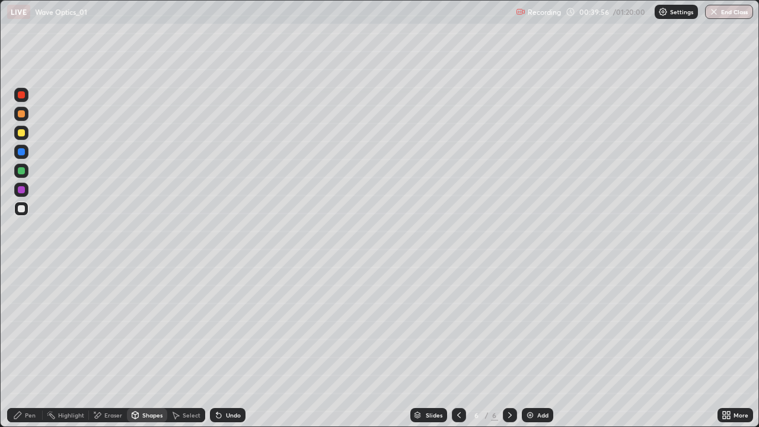
click at [27, 346] on div "Pen" at bounding box center [30, 415] width 11 height 6
click at [220, 346] on icon at bounding box center [218, 415] width 9 height 9
click at [230, 346] on div "Undo" at bounding box center [233, 415] width 15 height 6
click at [228, 346] on div "Undo" at bounding box center [233, 415] width 15 height 6
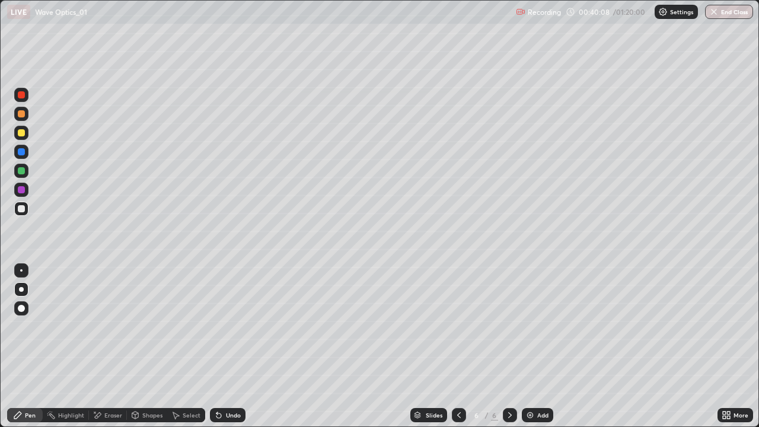
click at [229, 346] on div "Undo" at bounding box center [233, 415] width 15 height 6
click at [150, 346] on div "Shapes" at bounding box center [152, 415] width 20 height 6
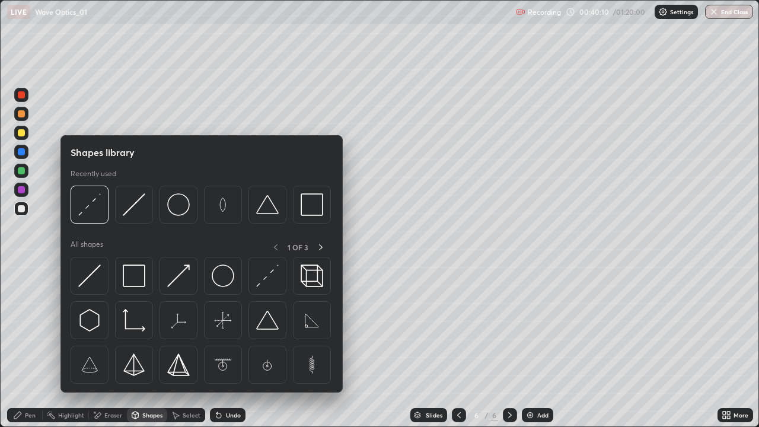
click at [90, 215] on img at bounding box center [89, 204] width 23 height 23
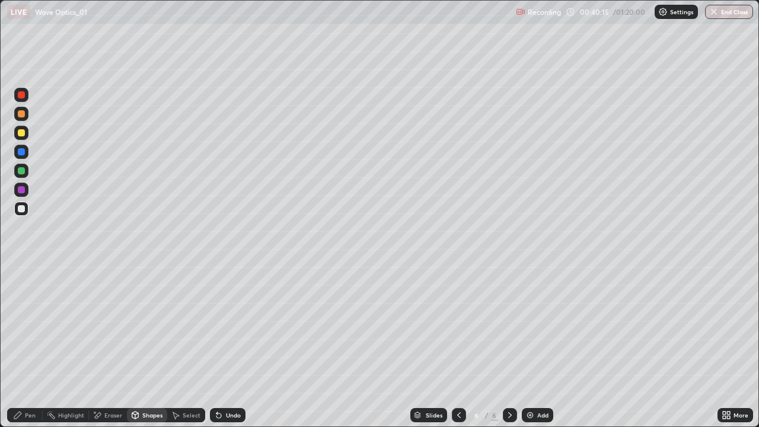
click at [32, 346] on div "Pen" at bounding box center [30, 415] width 11 height 6
click at [227, 346] on div "Undo" at bounding box center [233, 415] width 15 height 6
click at [220, 346] on icon at bounding box center [218, 415] width 9 height 9
click at [458, 346] on icon at bounding box center [458, 415] width 9 height 9
click at [510, 346] on icon at bounding box center [510, 415] width 9 height 9
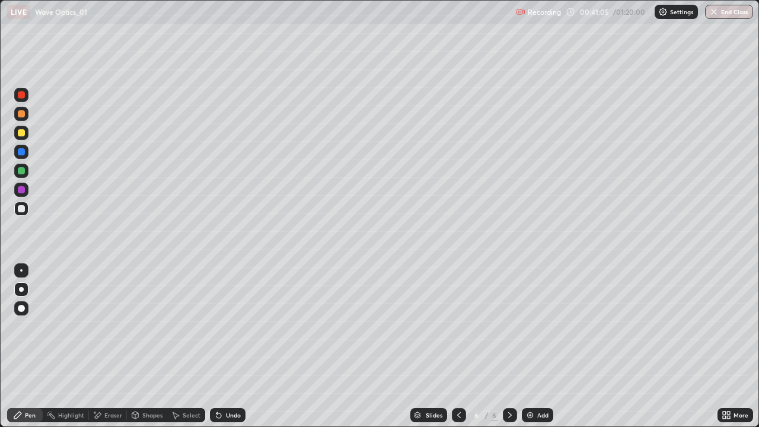
click at [21, 169] on div at bounding box center [21, 170] width 7 height 7
click at [154, 346] on div "Shapes" at bounding box center [152, 415] width 20 height 6
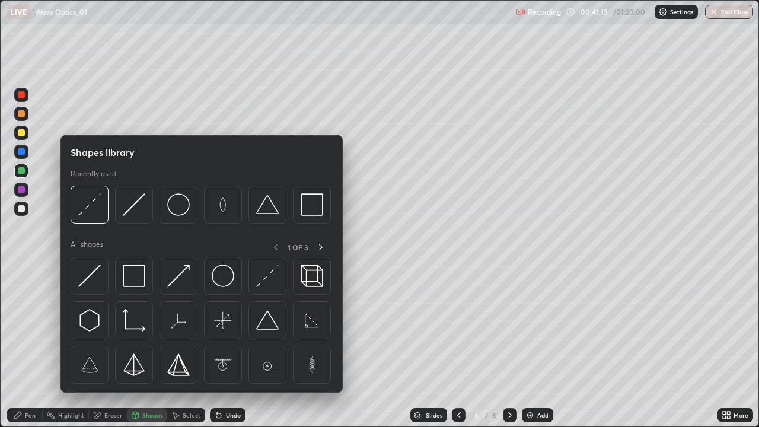
click at [91, 275] on img at bounding box center [89, 276] width 23 height 23
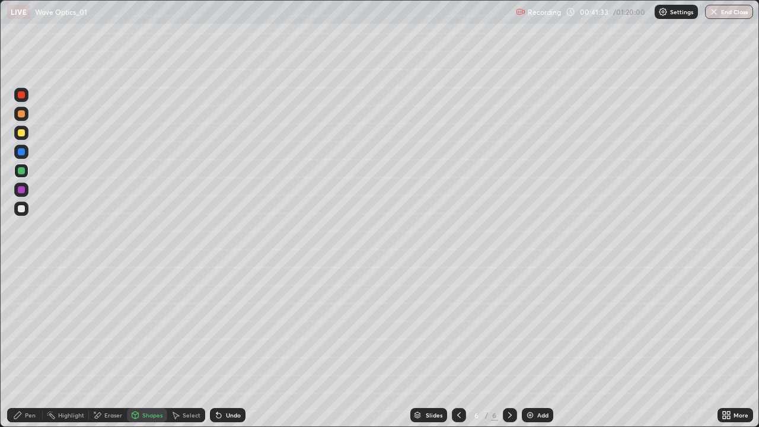
click at [24, 346] on div "Pen" at bounding box center [25, 415] width 36 height 14
click at [22, 133] on div at bounding box center [21, 132] width 7 height 7
click at [114, 346] on div "Eraser" at bounding box center [113, 415] width 18 height 6
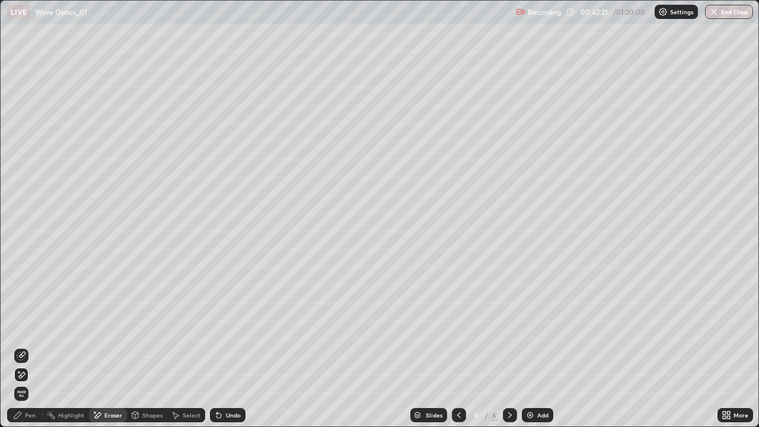
click at [217, 346] on icon at bounding box center [219, 416] width 5 height 5
click at [219, 346] on icon at bounding box center [218, 415] width 9 height 9
click at [219, 346] on div "Undo" at bounding box center [228, 415] width 36 height 14
click at [220, 346] on div "Undo" at bounding box center [228, 415] width 36 height 14
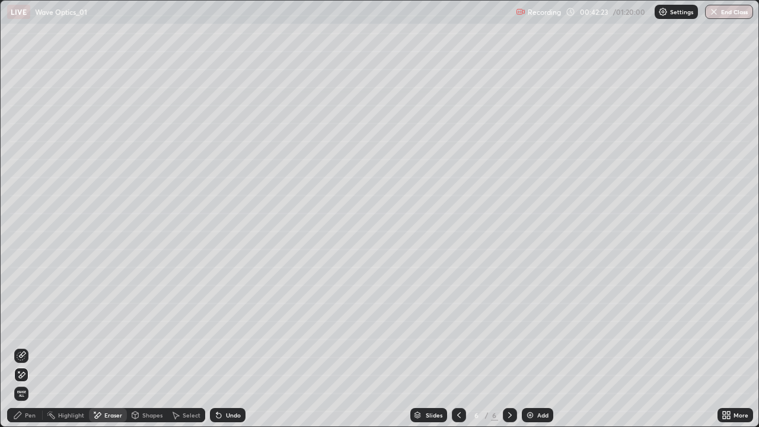
click at [220, 346] on div "Undo" at bounding box center [228, 415] width 36 height 14
click at [27, 346] on div "Pen" at bounding box center [30, 415] width 11 height 6
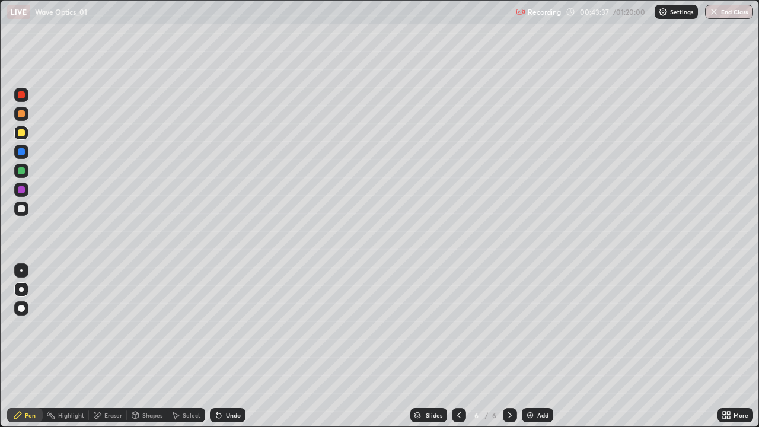
click at [21, 171] on div at bounding box center [21, 170] width 7 height 7
click at [226, 346] on div "Undo" at bounding box center [233, 415] width 15 height 6
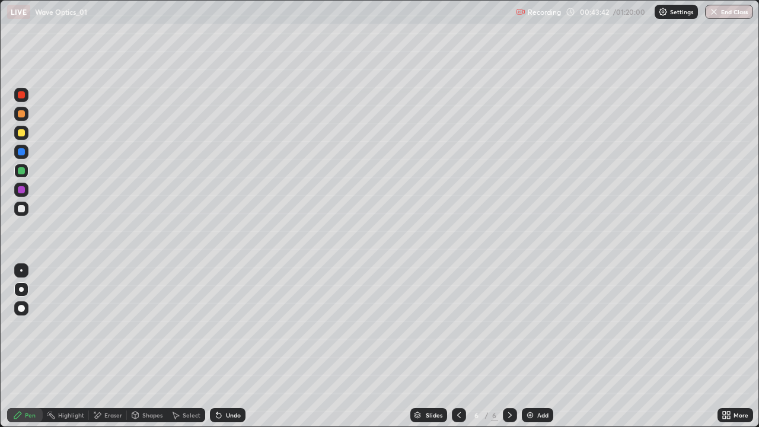
click at [227, 346] on div "Undo" at bounding box center [233, 415] width 15 height 6
click at [509, 346] on icon at bounding box center [510, 415] width 9 height 9
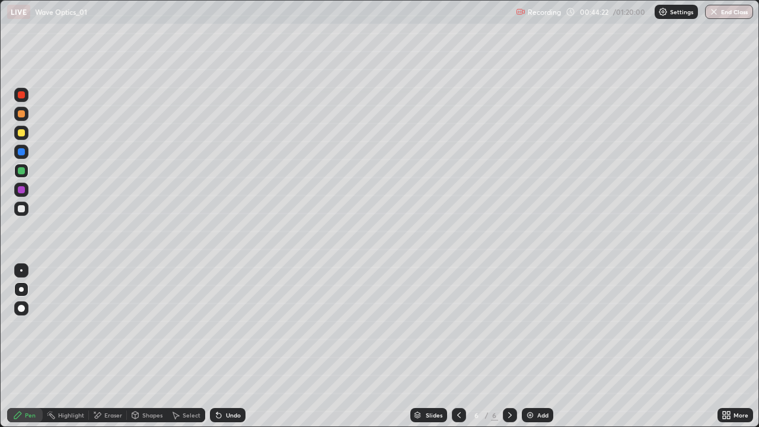
click at [510, 346] on icon at bounding box center [510, 415] width 9 height 9
click at [511, 346] on icon at bounding box center [510, 415] width 9 height 9
click at [533, 346] on img at bounding box center [530, 415] width 9 height 9
click at [20, 210] on div at bounding box center [21, 208] width 7 height 7
click at [21, 211] on div at bounding box center [21, 208] width 7 height 7
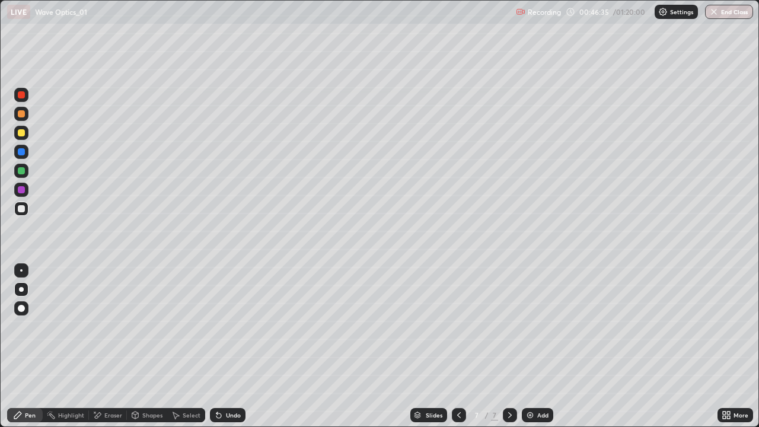
click at [144, 346] on div "Shapes" at bounding box center [152, 415] width 20 height 6
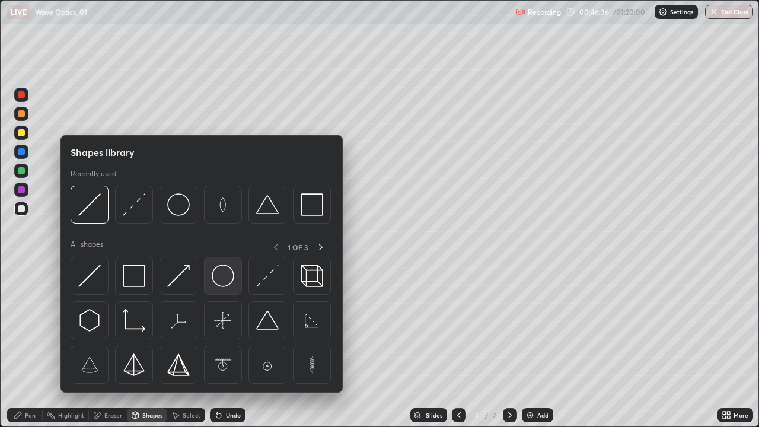
click at [220, 279] on img at bounding box center [223, 276] width 23 height 23
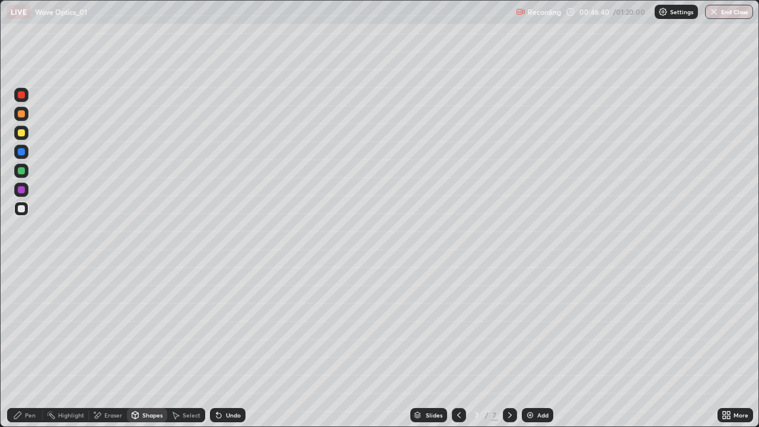
click at [183, 346] on div "Select" at bounding box center [192, 415] width 18 height 6
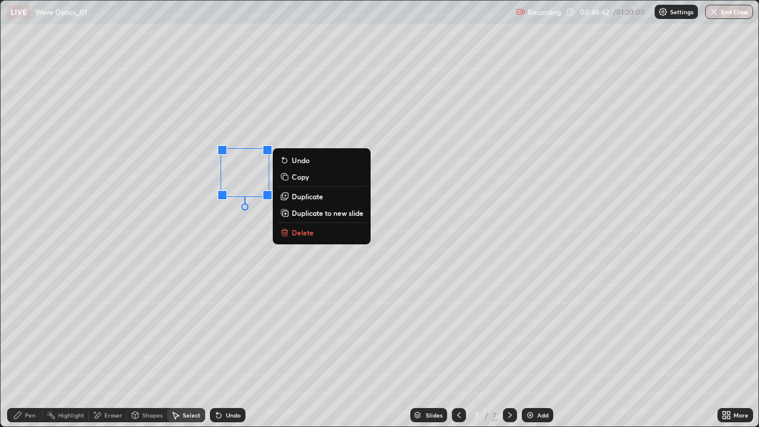
click at [303, 197] on p "Duplicate" at bounding box center [307, 196] width 31 height 9
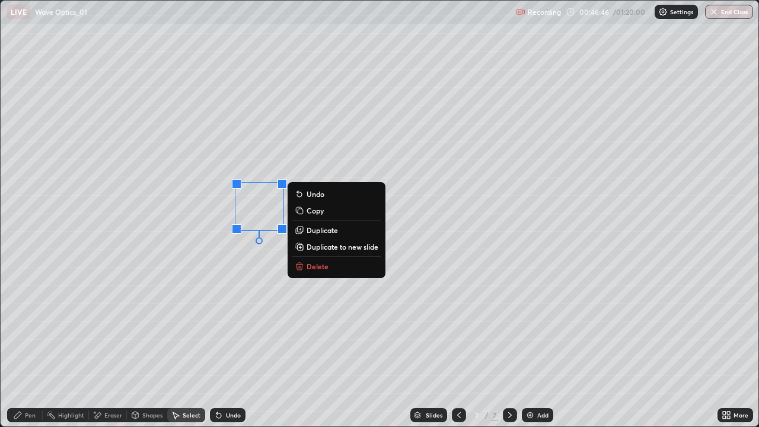
click at [310, 230] on p "Duplicate" at bounding box center [322, 229] width 31 height 9
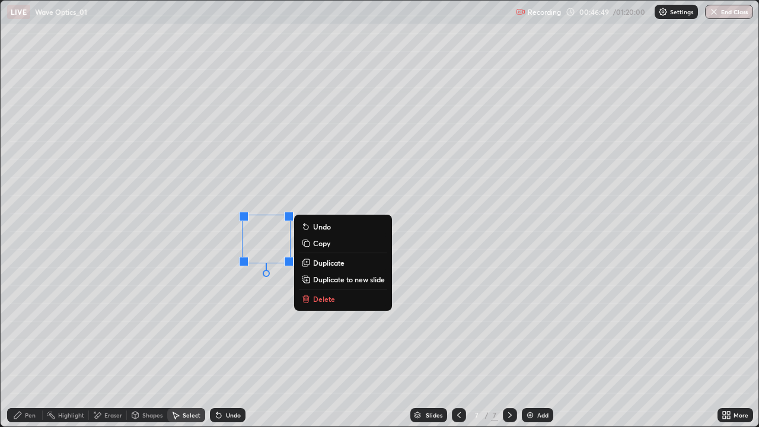
click at [323, 262] on p "Duplicate" at bounding box center [328, 262] width 31 height 9
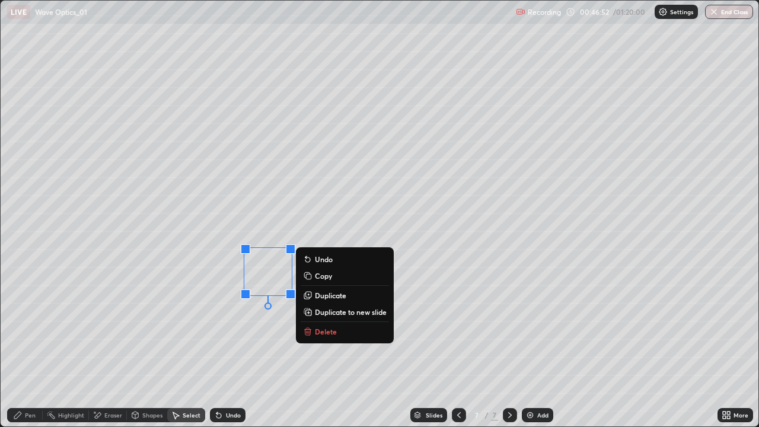
click at [321, 297] on p "Duplicate" at bounding box center [330, 295] width 31 height 9
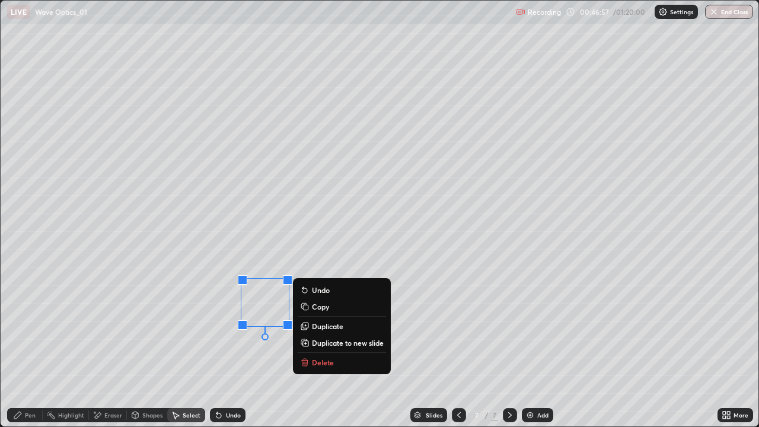
click at [322, 328] on p "Duplicate" at bounding box center [327, 326] width 31 height 9
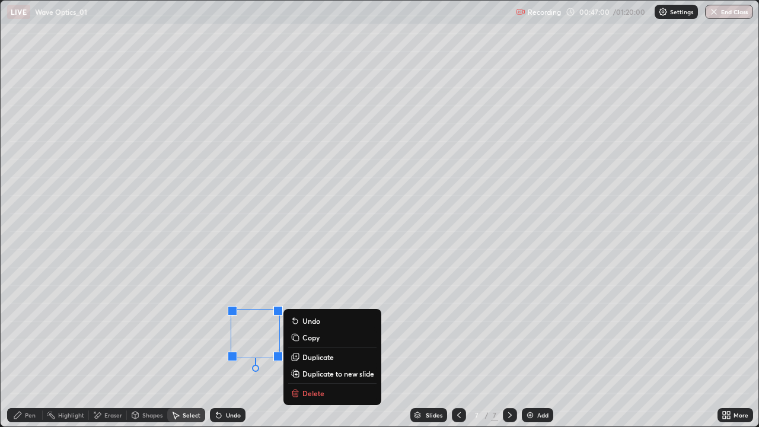
click at [26, 346] on div "Pen" at bounding box center [30, 415] width 11 height 6
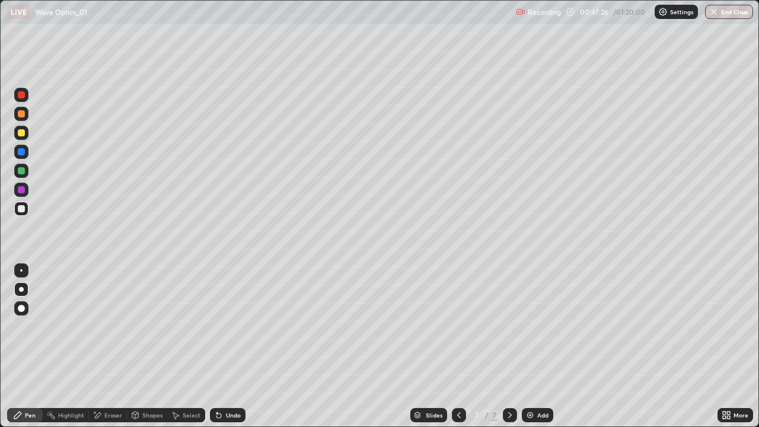
click at [109, 346] on div "Eraser" at bounding box center [113, 415] width 18 height 6
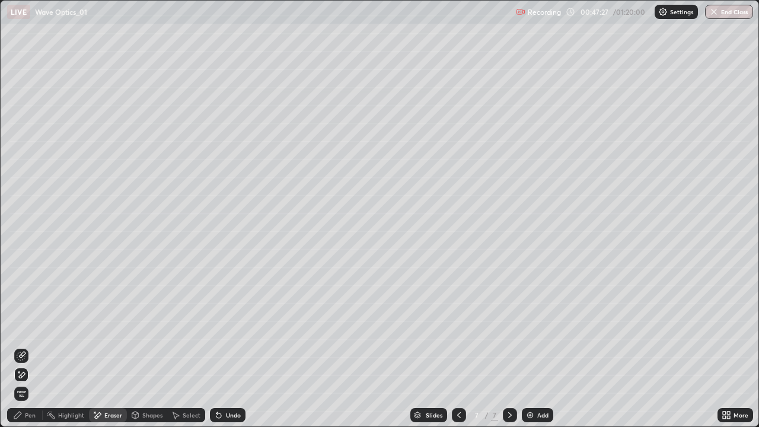
click at [22, 346] on icon at bounding box center [21, 355] width 9 height 9
click at [33, 346] on div "Pen" at bounding box center [30, 415] width 11 height 6
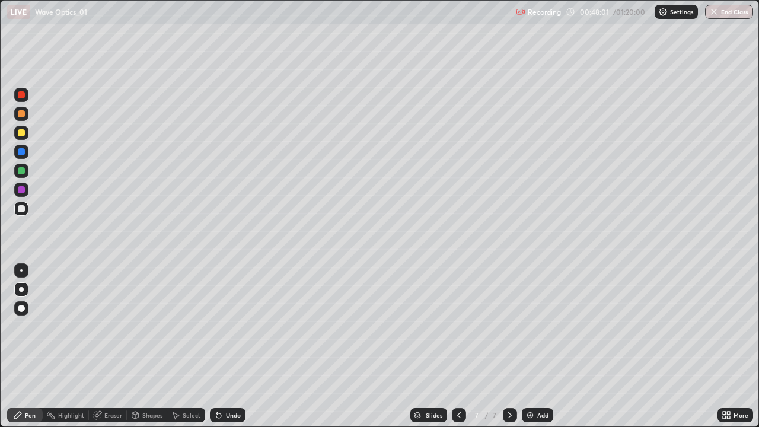
click at [227, 346] on div "Undo" at bounding box center [233, 415] width 15 height 6
click at [224, 346] on div "Undo" at bounding box center [228, 415] width 36 height 14
click at [226, 346] on div "Undo" at bounding box center [233, 415] width 15 height 6
click at [230, 346] on div "Undo" at bounding box center [228, 415] width 36 height 14
click at [227, 346] on div "Undo" at bounding box center [233, 415] width 15 height 6
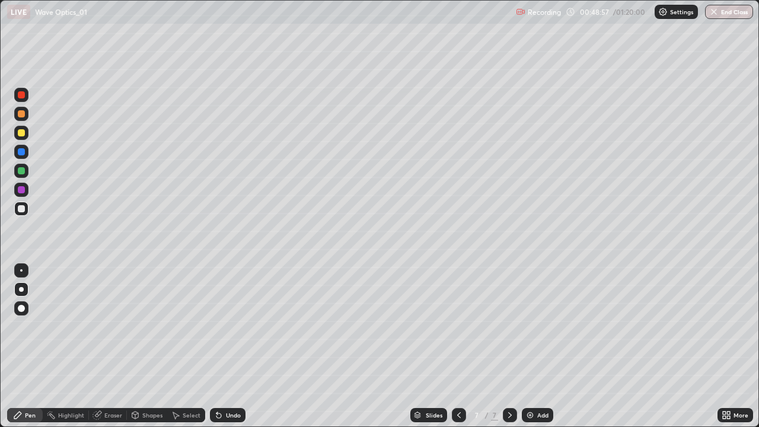
click at [227, 346] on div "Undo" at bounding box center [233, 415] width 15 height 6
click at [223, 346] on div "Undo" at bounding box center [228, 415] width 36 height 14
click at [226, 346] on div "Undo" at bounding box center [233, 415] width 15 height 6
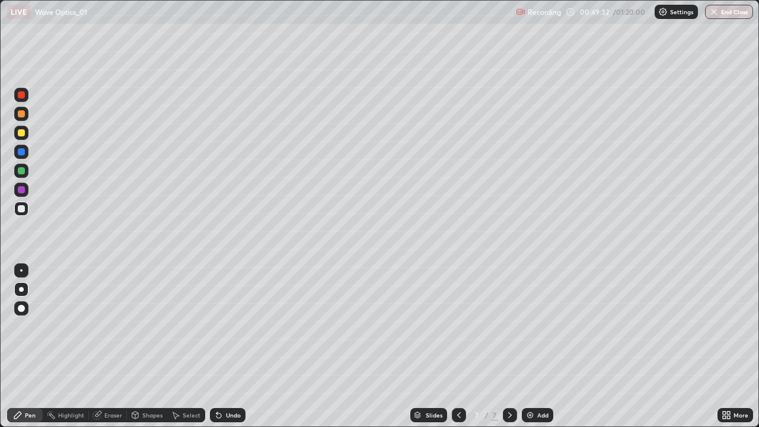
click at [226, 346] on div "Undo" at bounding box center [233, 415] width 15 height 6
click at [227, 346] on div "Undo" at bounding box center [233, 415] width 15 height 6
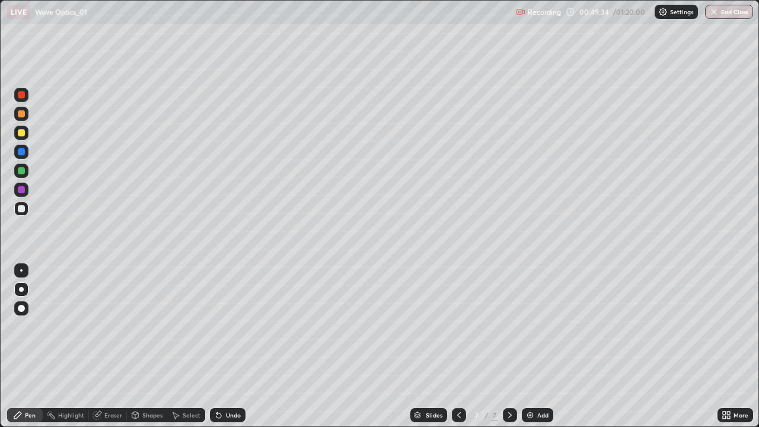
click at [227, 346] on div "Undo" at bounding box center [233, 415] width 15 height 6
click at [226, 346] on div "Undo" at bounding box center [228, 415] width 36 height 14
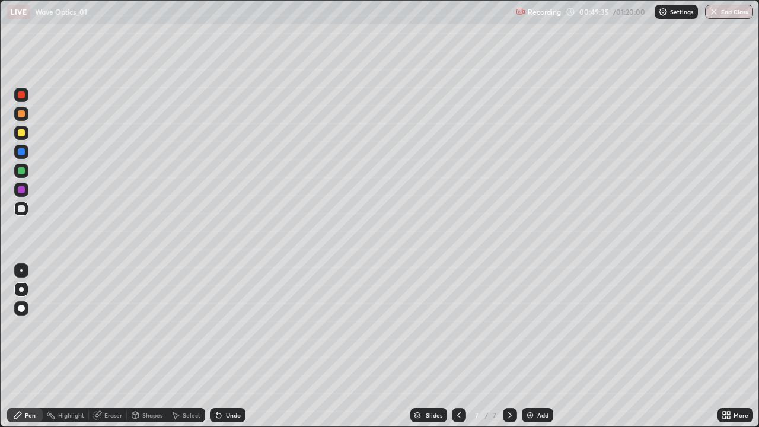
click at [226, 346] on div "Undo" at bounding box center [228, 415] width 36 height 14
click at [228, 346] on div "Undo" at bounding box center [233, 415] width 15 height 6
click at [229, 346] on div "Undo" at bounding box center [228, 415] width 36 height 14
click at [224, 346] on div "Undo" at bounding box center [228, 415] width 36 height 14
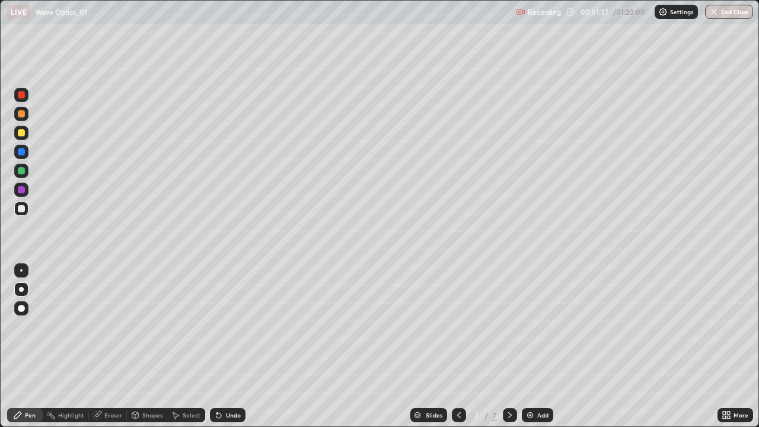
click at [227, 346] on div "Undo" at bounding box center [228, 415] width 36 height 14
click at [221, 346] on div "Undo" at bounding box center [228, 415] width 36 height 14
click at [218, 346] on icon at bounding box center [218, 415] width 9 height 9
click at [217, 346] on icon at bounding box center [218, 415] width 9 height 9
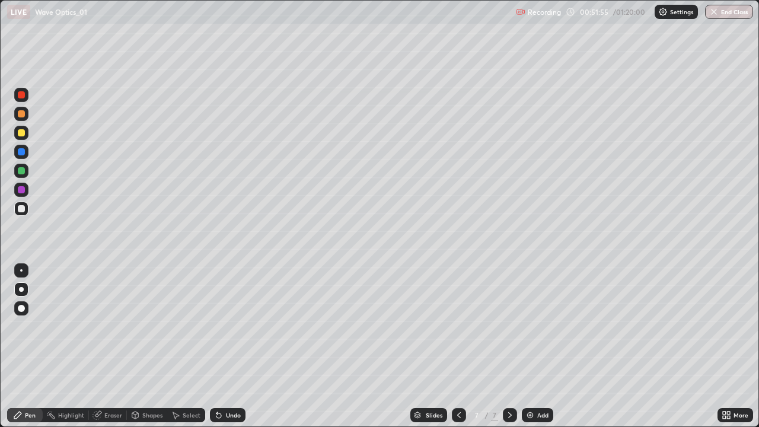
click at [217, 346] on icon at bounding box center [218, 415] width 9 height 9
click at [115, 346] on div "Eraser" at bounding box center [113, 415] width 18 height 6
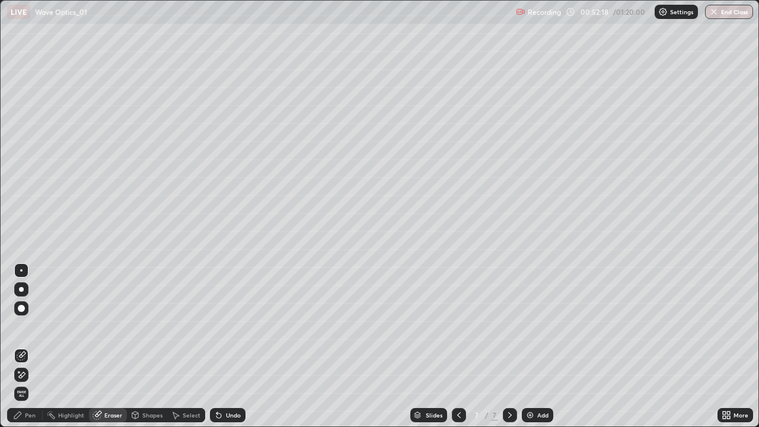
click at [23, 346] on icon at bounding box center [21, 375] width 9 height 10
click at [30, 346] on div "Pen" at bounding box center [25, 415] width 36 height 14
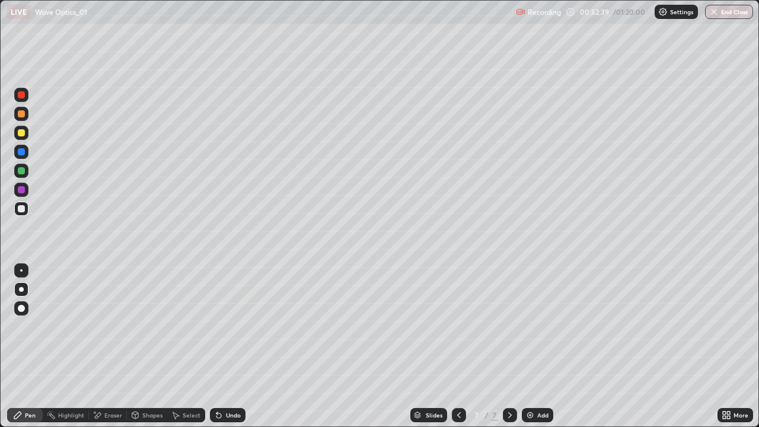
click at [106, 346] on div "Eraser" at bounding box center [113, 415] width 18 height 6
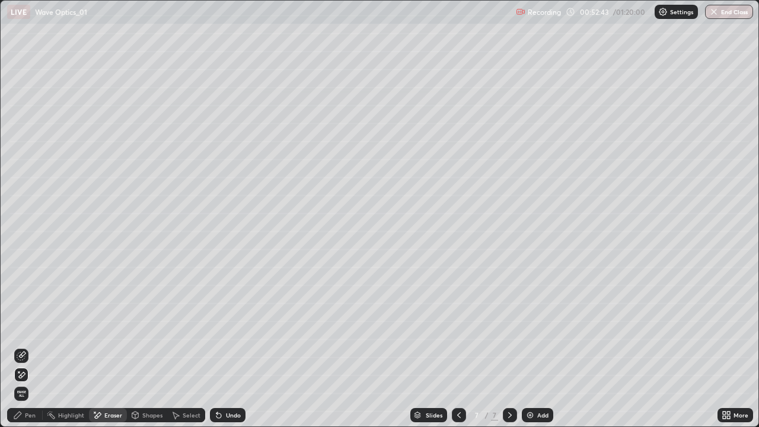
click at [21, 346] on icon at bounding box center [17, 415] width 9 height 9
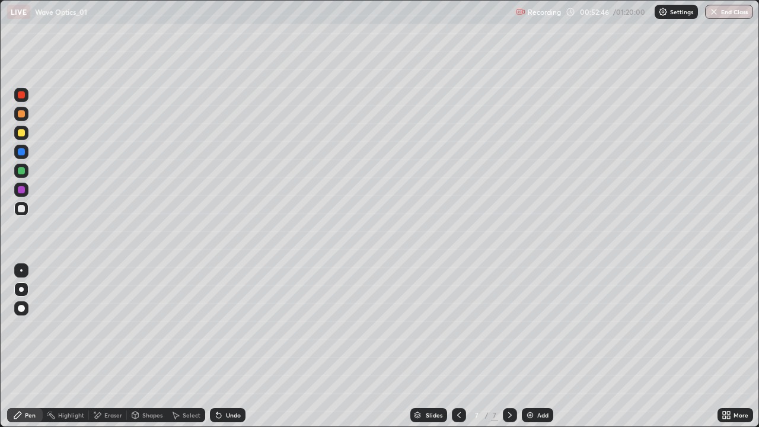
click at [109, 346] on div "Eraser" at bounding box center [113, 415] width 18 height 6
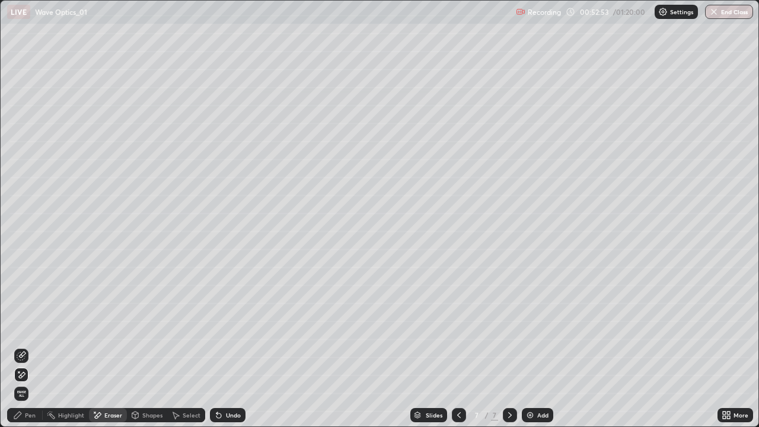
click at [23, 346] on div "Pen" at bounding box center [25, 415] width 36 height 14
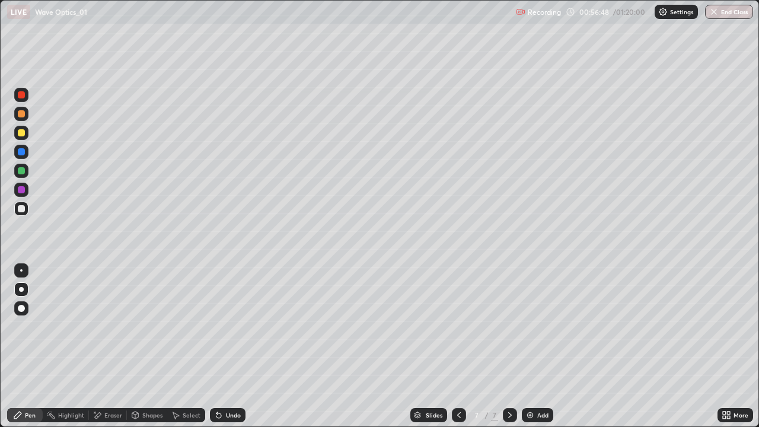
click at [509, 346] on icon at bounding box center [510, 415] width 9 height 9
click at [526, 346] on img at bounding box center [530, 415] width 9 height 9
click at [224, 346] on div "Undo" at bounding box center [228, 415] width 36 height 14
click at [227, 346] on div "Undo" at bounding box center [233, 415] width 15 height 6
click at [729, 346] on icon at bounding box center [728, 417] width 3 height 3
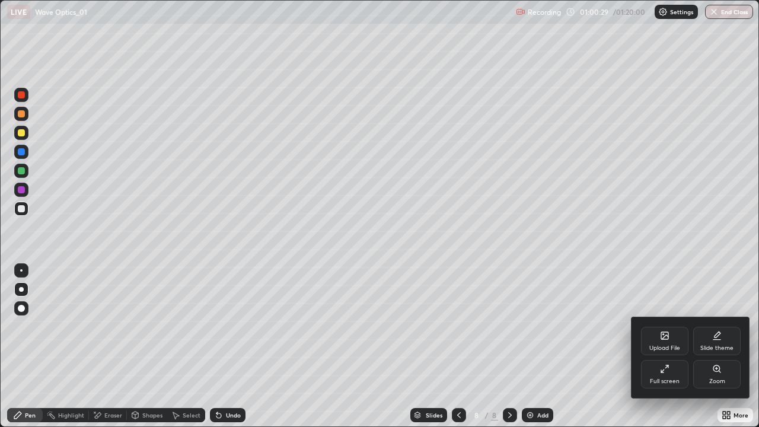
click at [679, 346] on div "Full screen" at bounding box center [664, 374] width 47 height 28
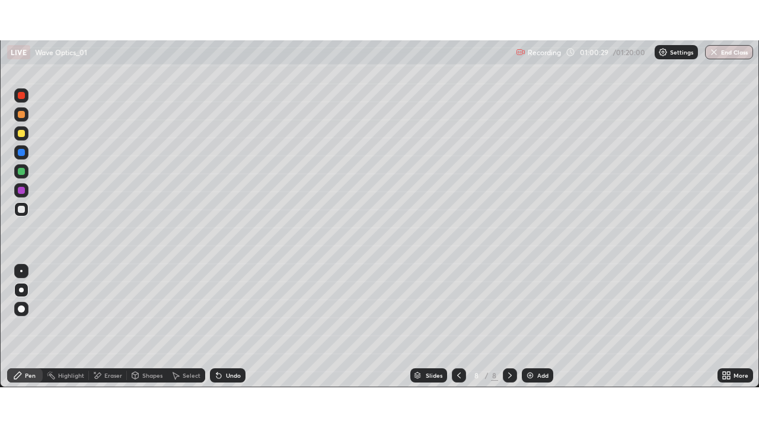
scroll to position [58984, 58572]
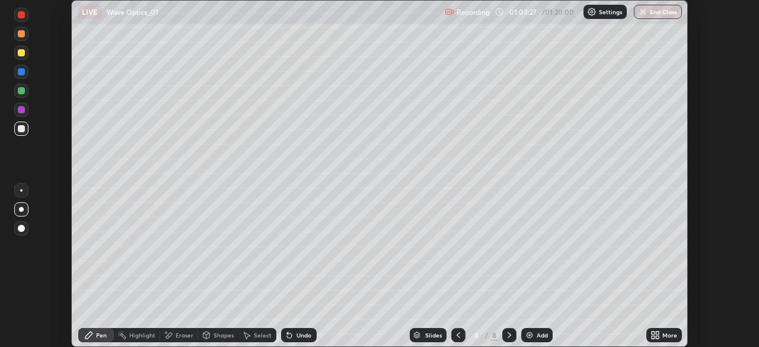
click at [256, 335] on div "Select" at bounding box center [263, 335] width 18 height 6
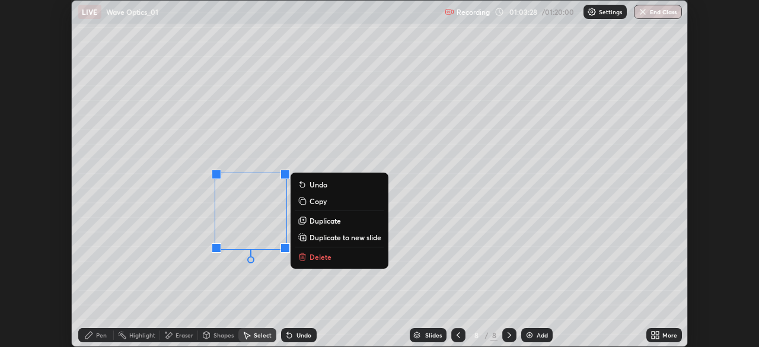
click at [333, 263] on button "Delete" at bounding box center [339, 257] width 88 height 14
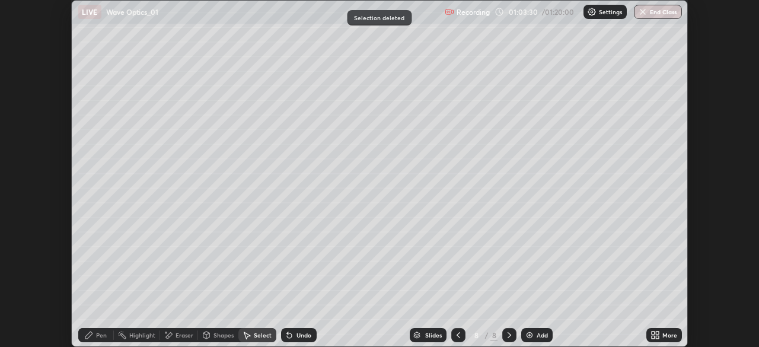
click at [510, 338] on icon at bounding box center [509, 334] width 9 height 9
click at [662, 338] on div "More" at bounding box center [665, 335] width 36 height 14
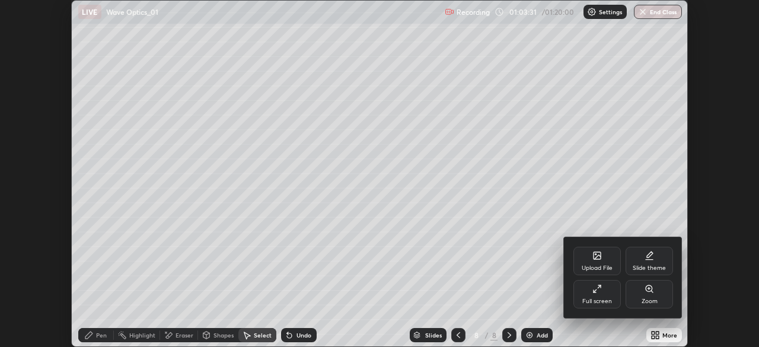
click at [602, 301] on div "Full screen" at bounding box center [598, 301] width 30 height 6
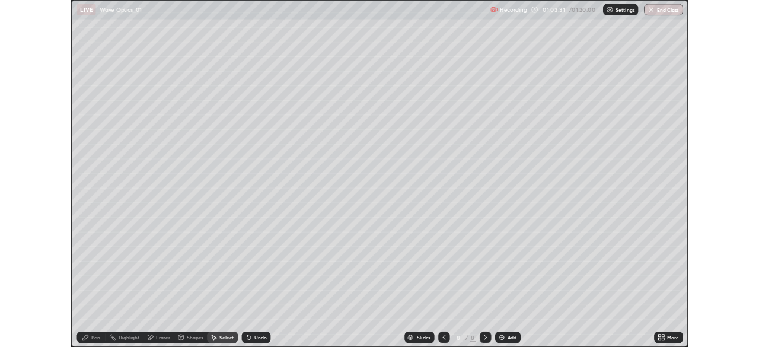
scroll to position [427, 759]
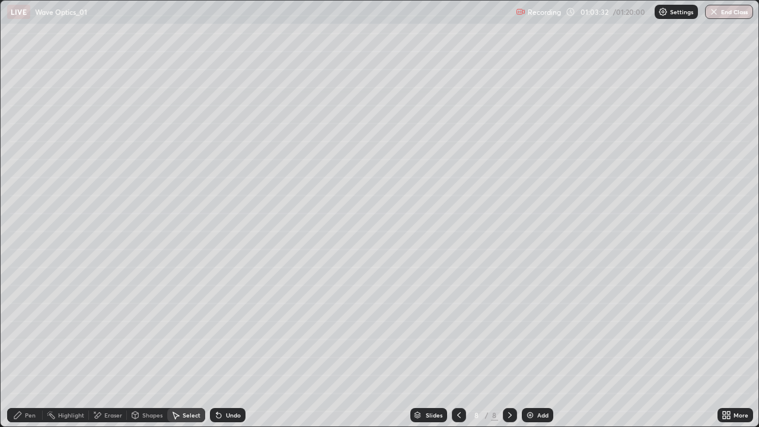
click at [509, 346] on icon at bounding box center [510, 415] width 9 height 9
click at [534, 346] on div "Add" at bounding box center [537, 415] width 31 height 14
click at [27, 346] on div "Pen" at bounding box center [30, 415] width 11 height 6
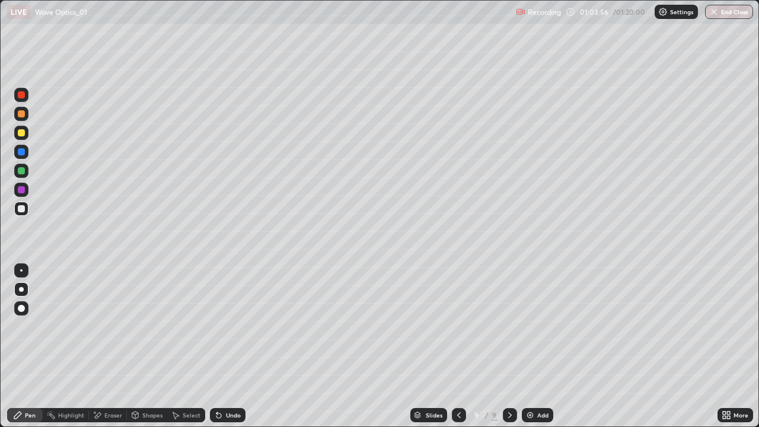
click at [19, 211] on div at bounding box center [21, 208] width 7 height 7
click at [223, 346] on div "Undo" at bounding box center [228, 415] width 36 height 14
click at [147, 346] on div "Shapes" at bounding box center [152, 415] width 20 height 6
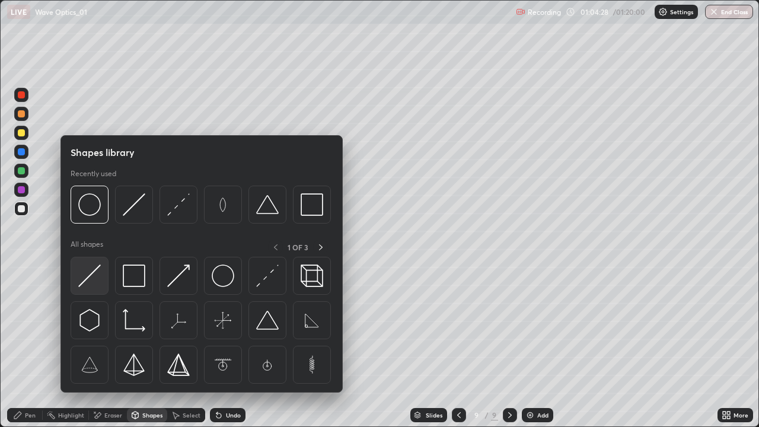
click at [88, 282] on img at bounding box center [89, 276] width 23 height 23
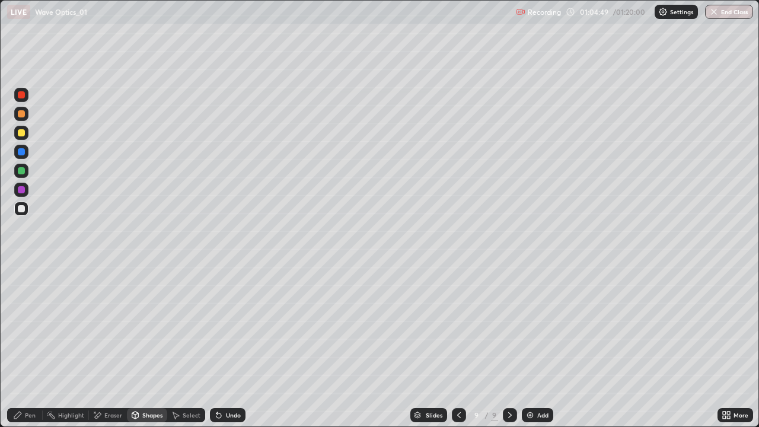
click at [142, 346] on div "Shapes" at bounding box center [147, 415] width 40 height 14
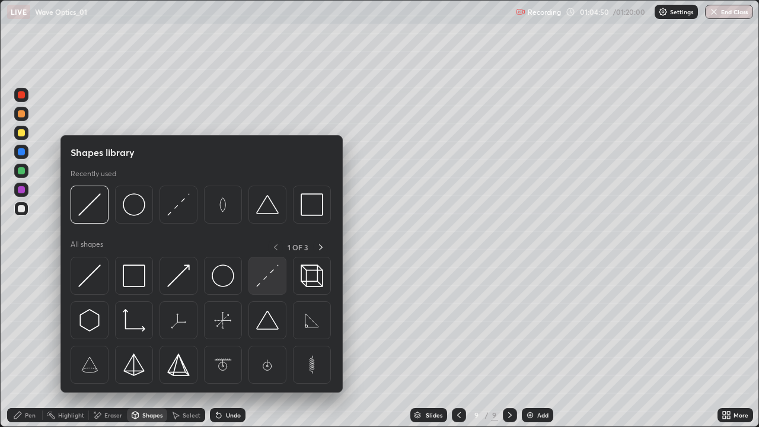
click at [270, 276] on img at bounding box center [267, 276] width 23 height 23
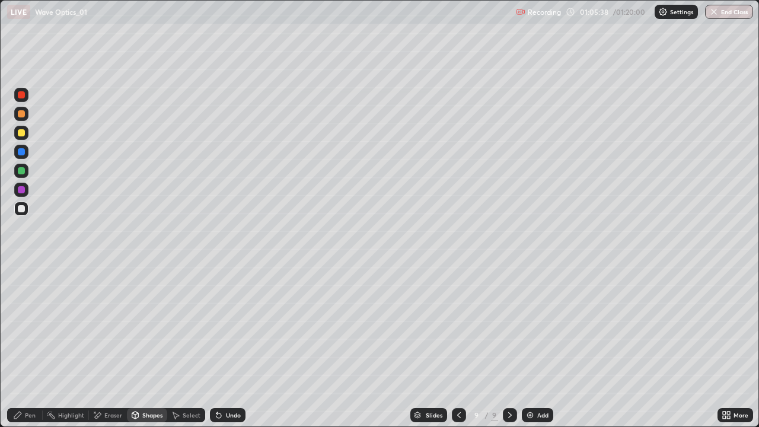
click at [112, 346] on div "Eraser" at bounding box center [113, 415] width 18 height 6
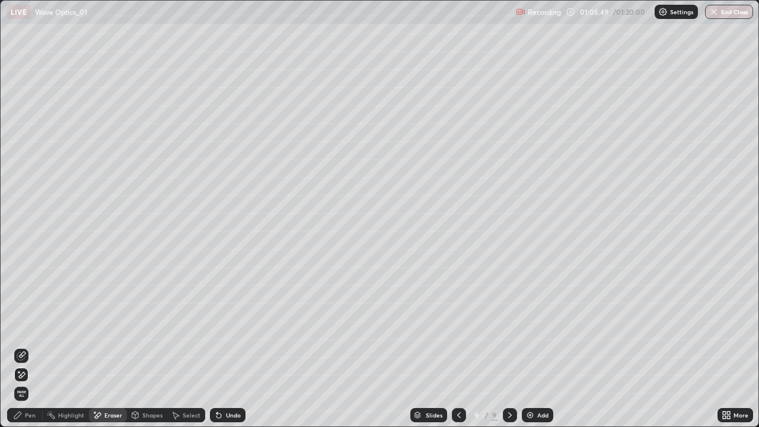
click at [231, 346] on div "Undo" at bounding box center [233, 415] width 15 height 6
click at [230, 346] on div "Undo" at bounding box center [233, 415] width 15 height 6
click at [228, 346] on div "Undo" at bounding box center [233, 415] width 15 height 6
click at [230, 346] on div "Undo" at bounding box center [233, 415] width 15 height 6
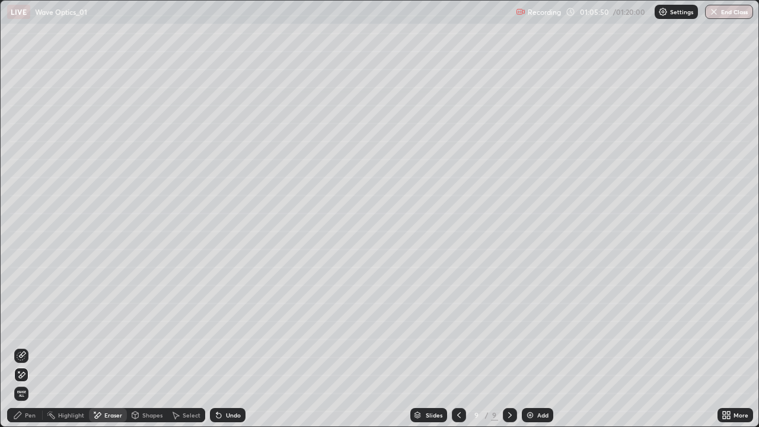
click at [230, 346] on div "Undo" at bounding box center [233, 415] width 15 height 6
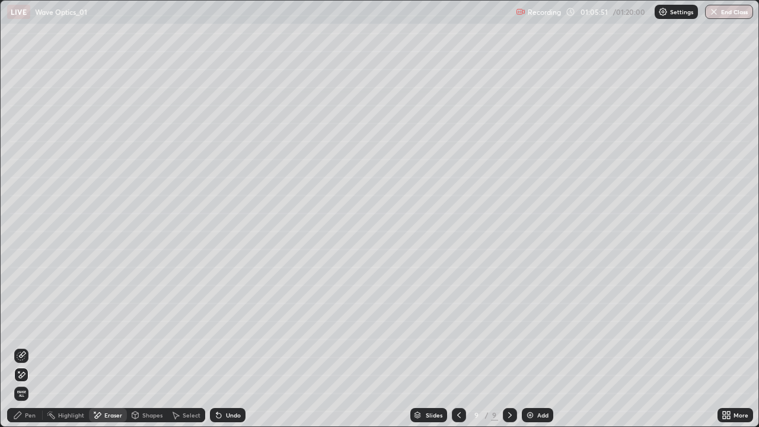
click at [230, 346] on div "Undo" at bounding box center [233, 415] width 15 height 6
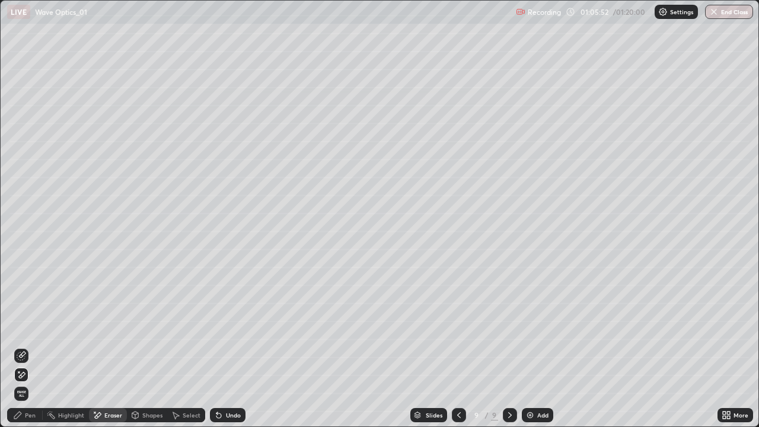
click at [230, 346] on div "Undo" at bounding box center [233, 415] width 15 height 6
click at [27, 346] on div "Pen" at bounding box center [30, 415] width 11 height 6
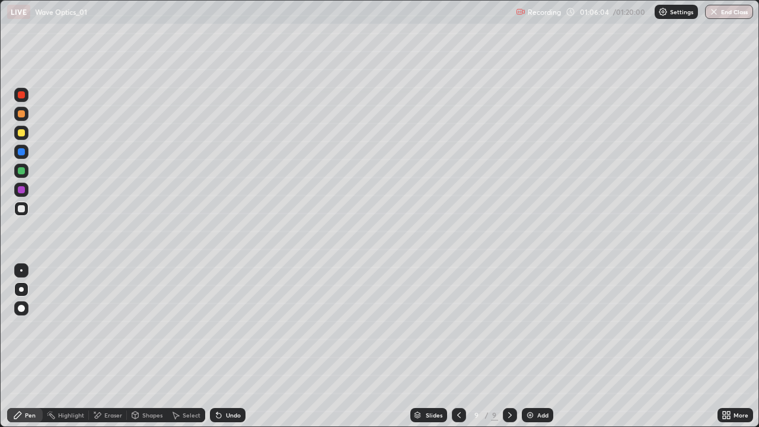
click at [227, 346] on div "Undo" at bounding box center [233, 415] width 15 height 6
click at [226, 346] on div "Undo" at bounding box center [233, 415] width 15 height 6
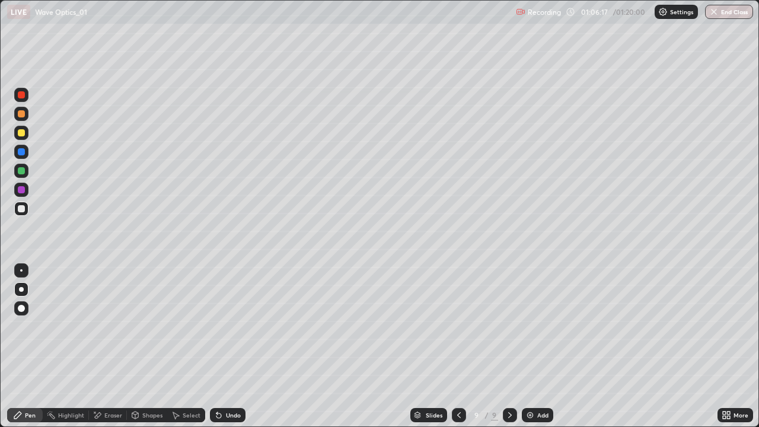
click at [233, 346] on div "Undo" at bounding box center [233, 415] width 15 height 6
click at [234, 346] on div "Undo" at bounding box center [233, 415] width 15 height 6
click at [232, 346] on div "Undo" at bounding box center [233, 415] width 15 height 6
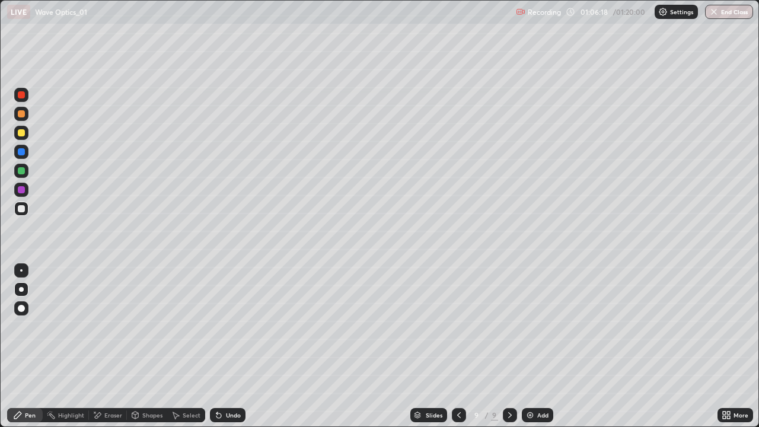
click at [231, 346] on div "Undo" at bounding box center [233, 415] width 15 height 6
click at [153, 346] on div "Shapes" at bounding box center [152, 415] width 20 height 6
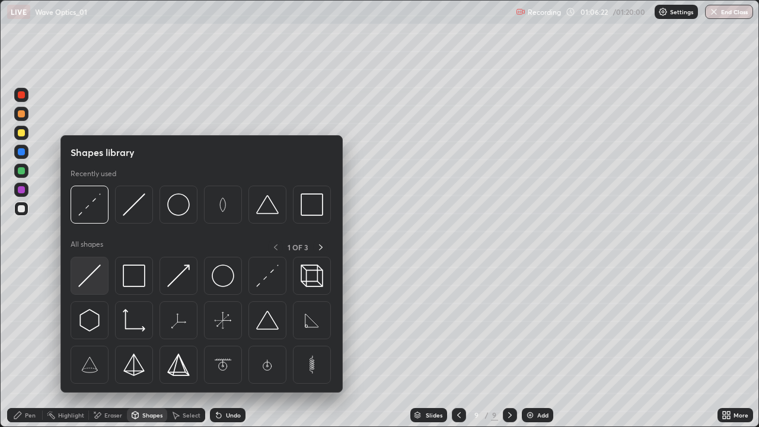
click at [85, 281] on img at bounding box center [89, 276] width 23 height 23
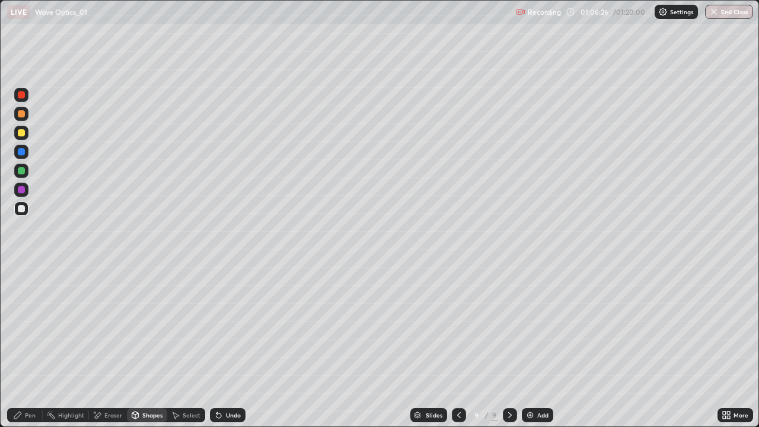
click at [19, 173] on div at bounding box center [21, 170] width 7 height 7
click at [28, 346] on div "Pen" at bounding box center [25, 415] width 36 height 14
click at [227, 346] on div "Undo" at bounding box center [233, 415] width 15 height 6
click at [183, 346] on div "Select" at bounding box center [186, 415] width 38 height 14
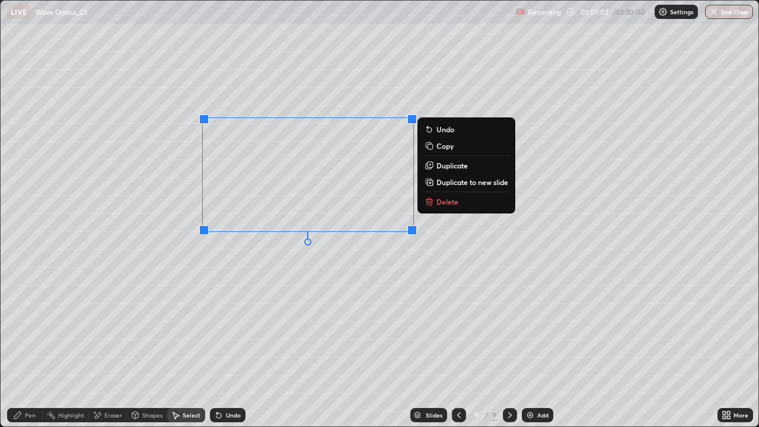
click at [230, 273] on div "0 ° Undo Copy Duplicate Duplicate to new slide Delete" at bounding box center [380, 214] width 759 height 427
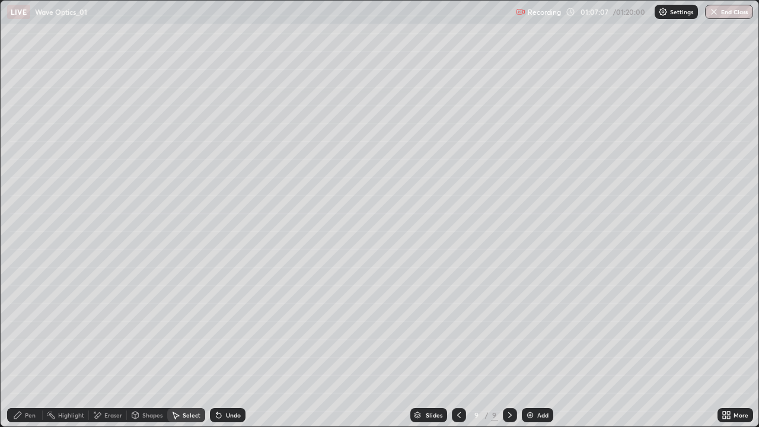
click at [140, 346] on div "Shapes" at bounding box center [147, 415] width 40 height 14
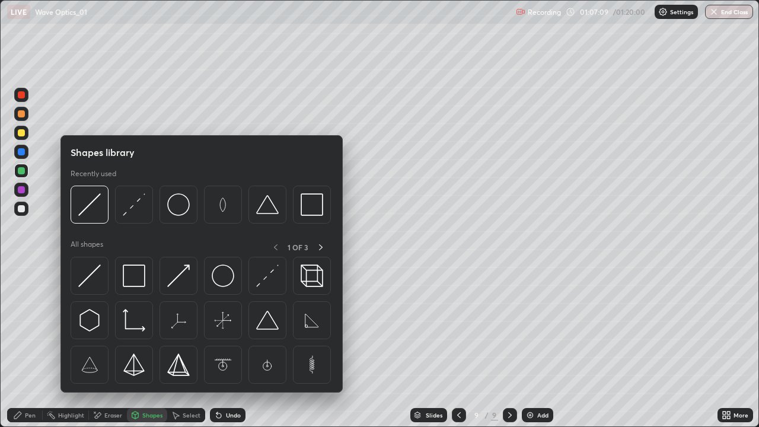
click at [268, 279] on img at bounding box center [267, 276] width 23 height 23
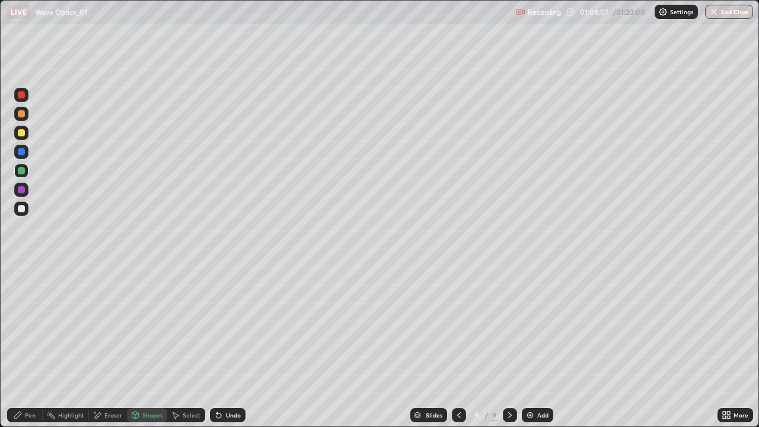
click at [151, 346] on div "Shapes" at bounding box center [152, 415] width 20 height 6
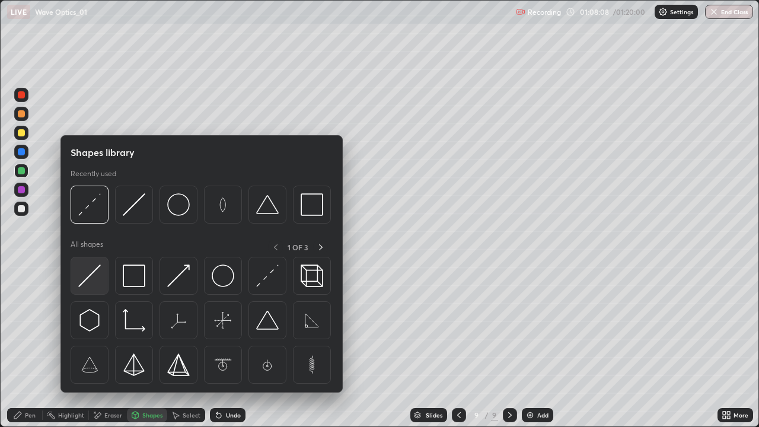
click at [87, 285] on img at bounding box center [89, 276] width 23 height 23
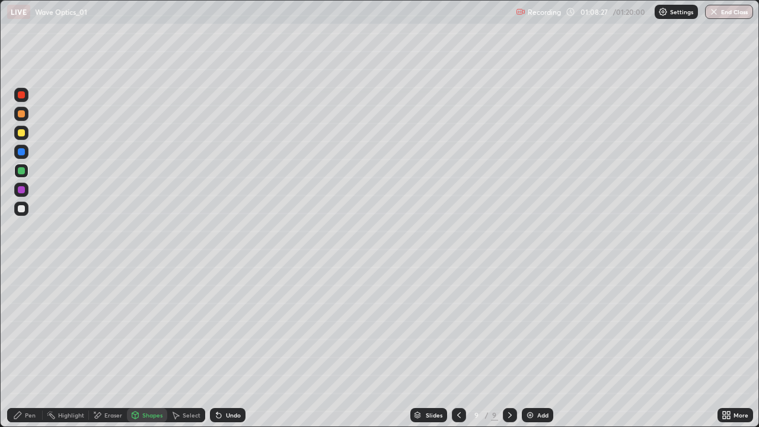
click at [230, 346] on div "Undo" at bounding box center [233, 415] width 15 height 6
click at [227, 346] on div "Undo" at bounding box center [233, 415] width 15 height 6
click at [155, 346] on div "Shapes" at bounding box center [152, 415] width 20 height 6
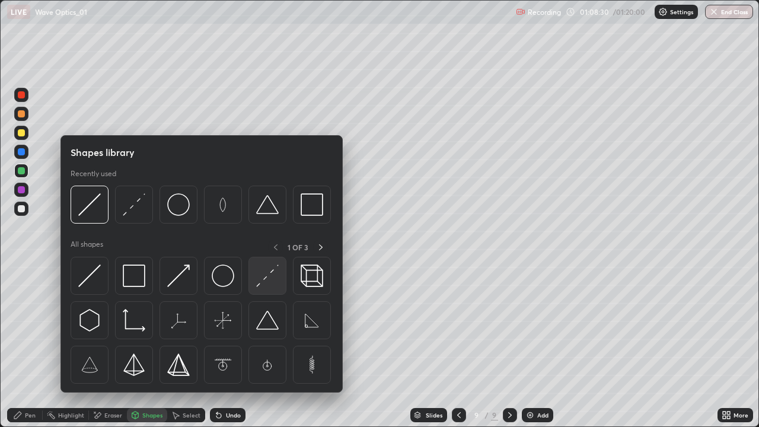
click at [266, 277] on img at bounding box center [267, 276] width 23 height 23
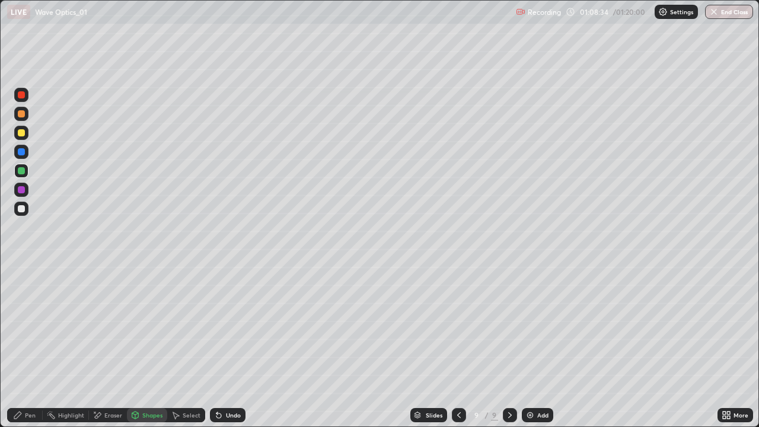
click at [150, 346] on div "Shapes" at bounding box center [147, 415] width 40 height 14
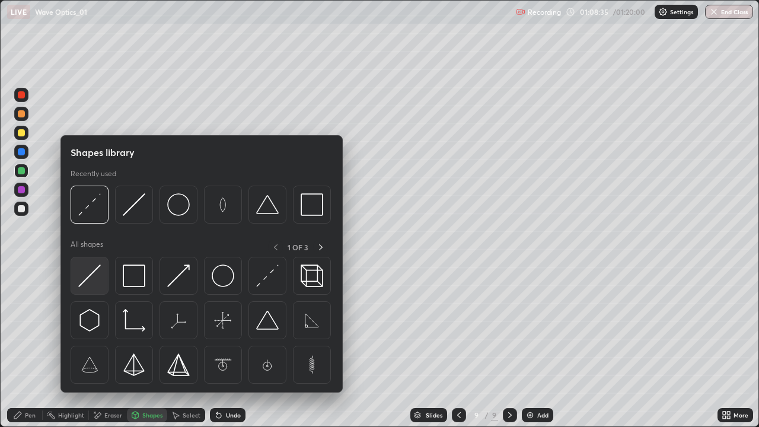
click at [90, 278] on img at bounding box center [89, 276] width 23 height 23
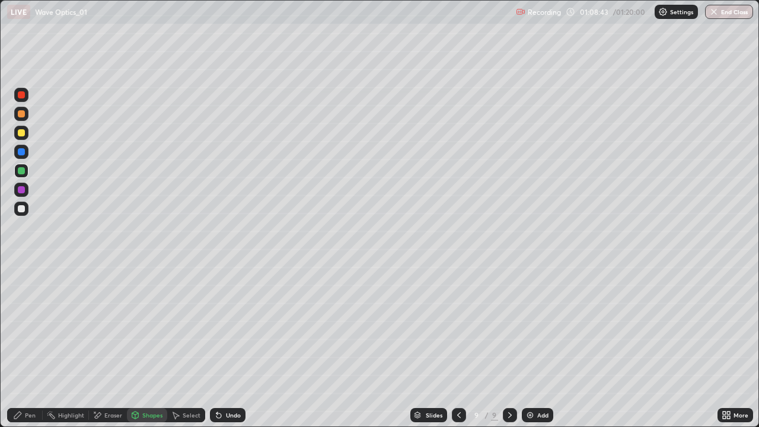
click at [29, 346] on div "Pen" at bounding box center [30, 415] width 11 height 6
click at [228, 346] on div "Undo" at bounding box center [228, 415] width 36 height 14
click at [226, 346] on div "Undo" at bounding box center [233, 415] width 15 height 6
click at [190, 346] on div "Select" at bounding box center [192, 415] width 18 height 6
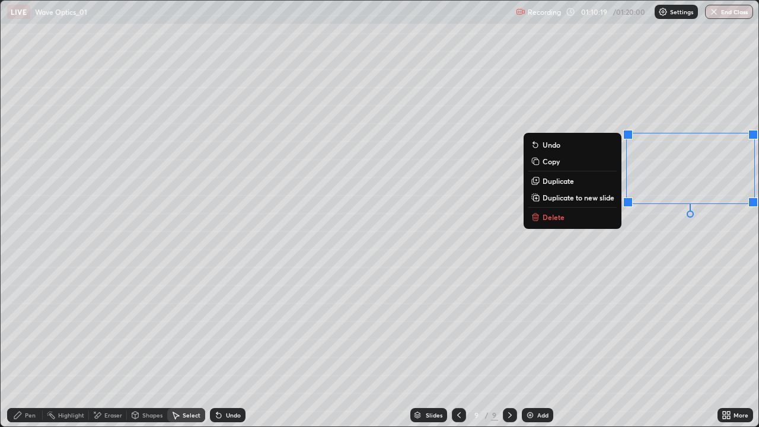
click at [599, 221] on button "Delete" at bounding box center [573, 217] width 88 height 14
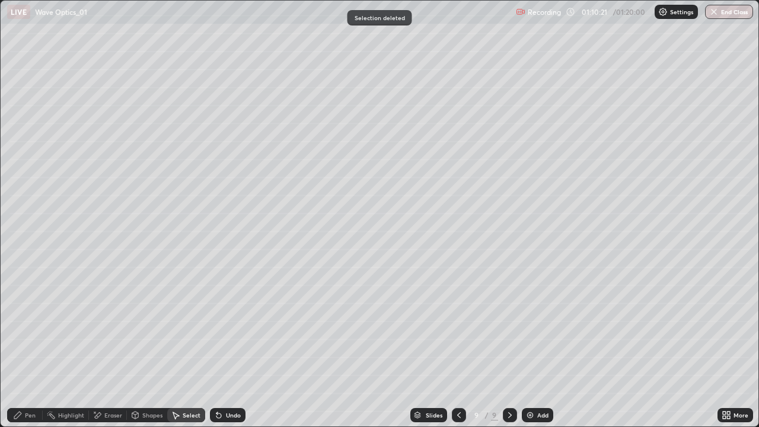
click at [28, 346] on div "Pen" at bounding box center [30, 415] width 11 height 6
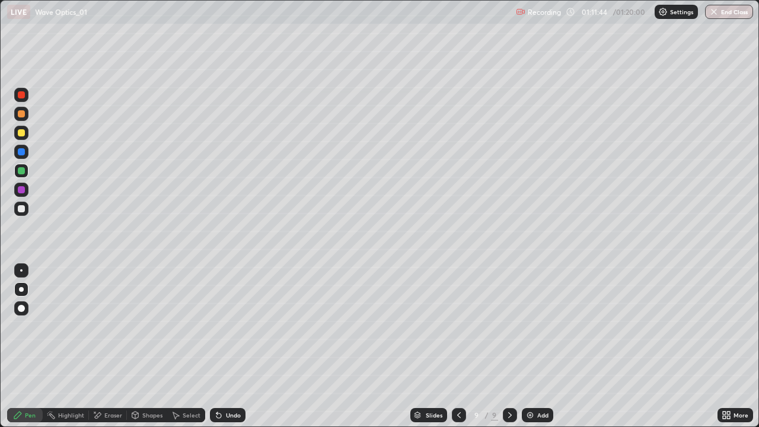
click at [227, 346] on div "Undo" at bounding box center [233, 415] width 15 height 6
click at [223, 346] on div "Undo" at bounding box center [228, 415] width 36 height 14
click at [742, 346] on div "More" at bounding box center [741, 415] width 15 height 6
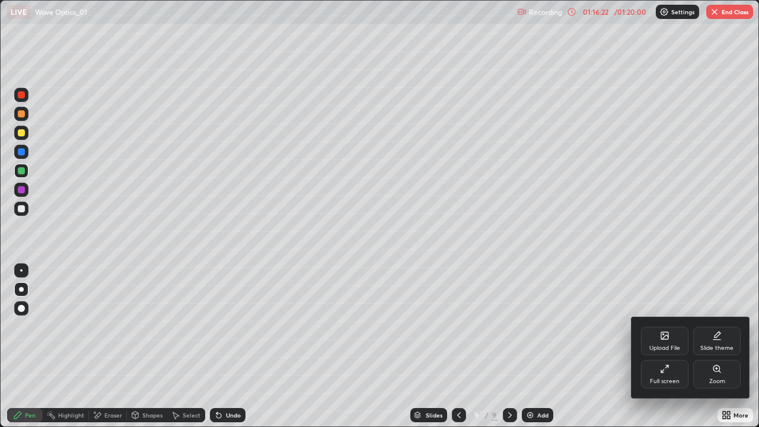
click at [673, 346] on div "Full screen" at bounding box center [665, 382] width 30 height 6
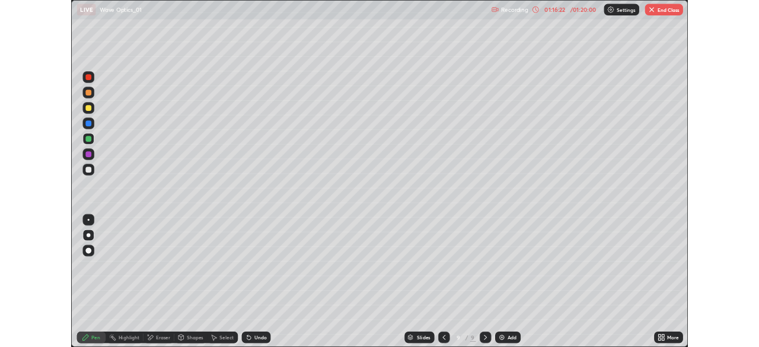
scroll to position [58984, 58572]
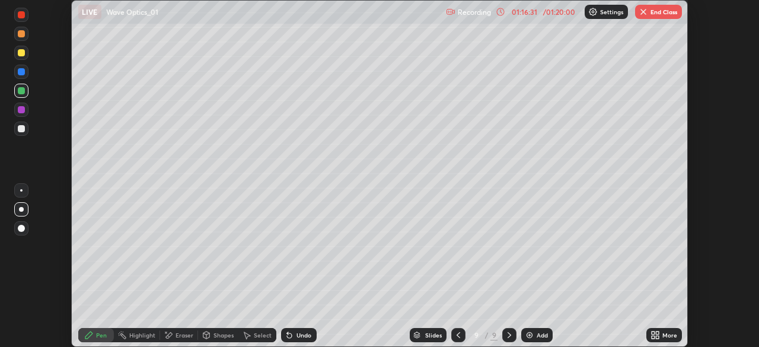
click at [664, 15] on button "End Class" at bounding box center [658, 12] width 47 height 14
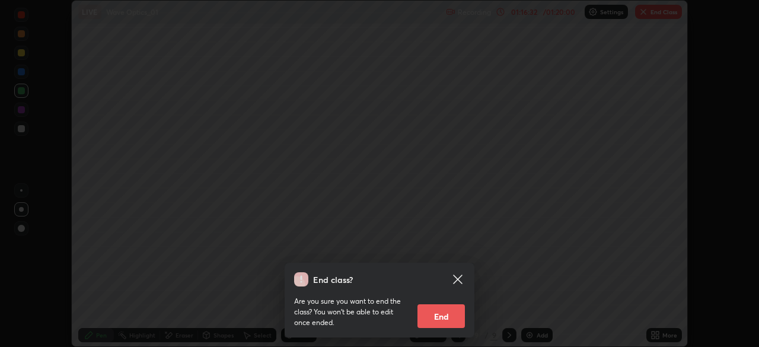
click at [443, 319] on button "End" at bounding box center [441, 316] width 47 height 24
